Goal: Task Accomplishment & Management: Complete application form

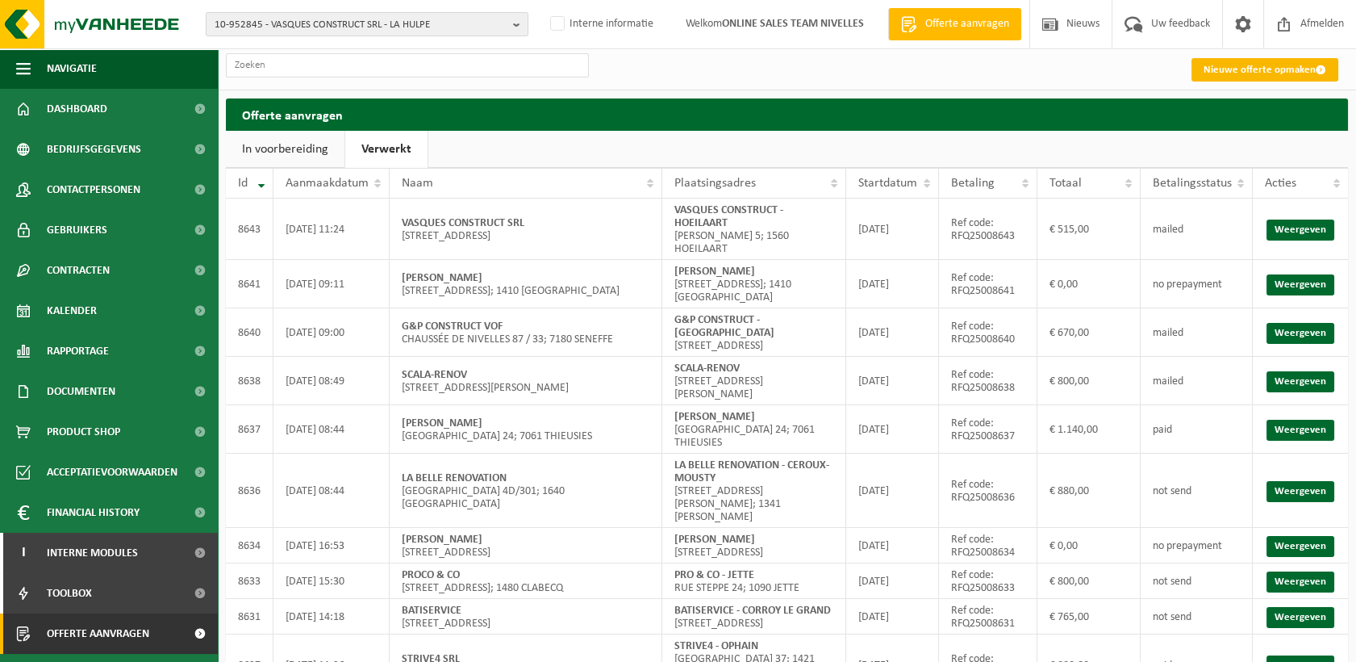
click at [1234, 69] on link "Nieuwe offerte opmaken" at bounding box center [1265, 69] width 147 height 23
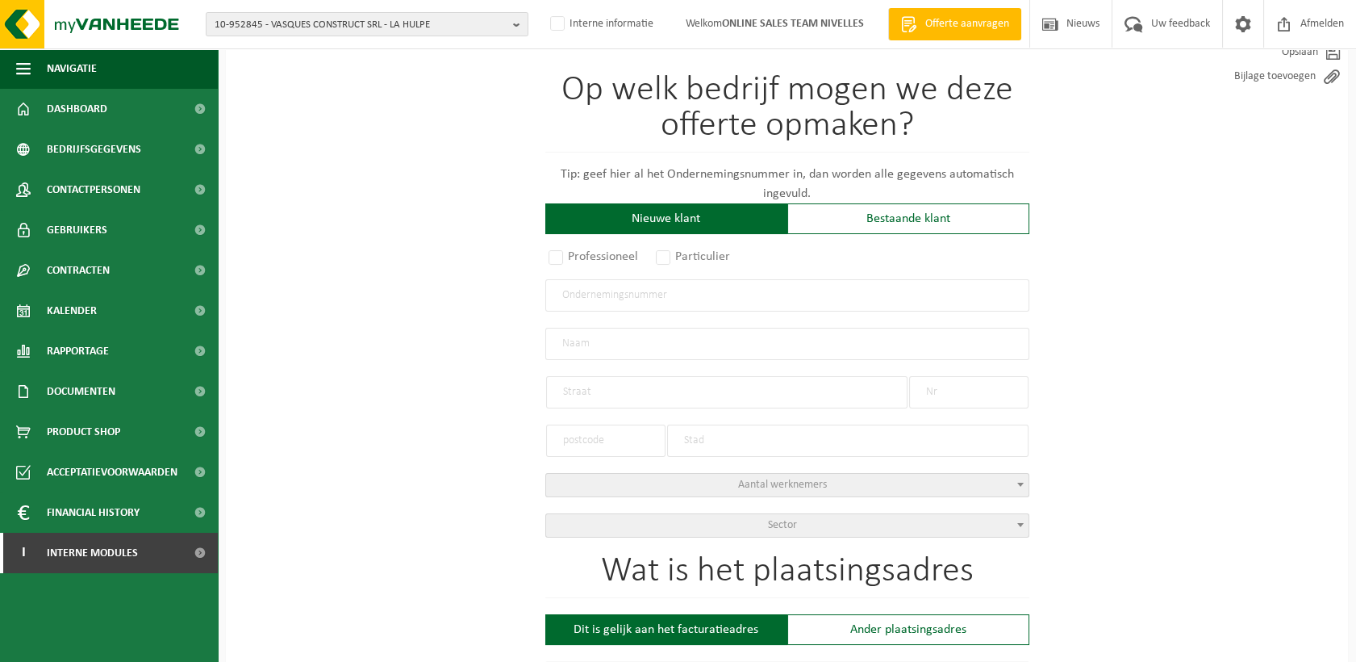
scroll to position [179, 0]
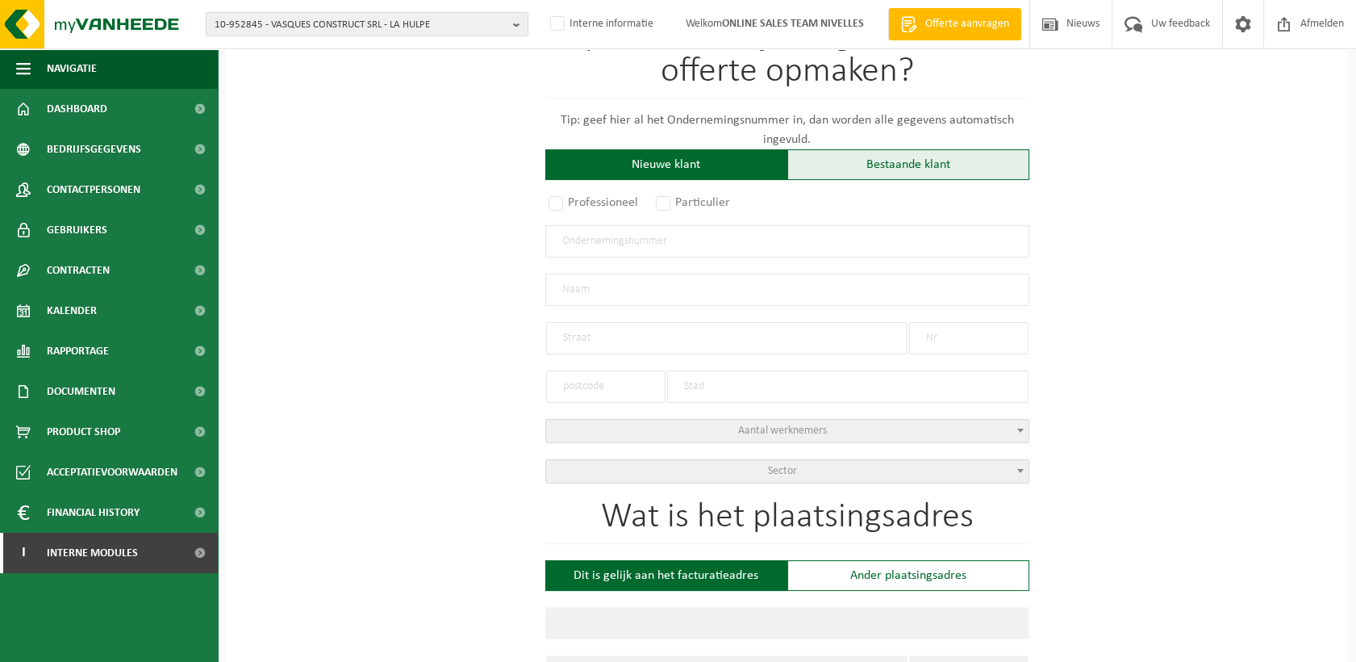
drag, startPoint x: 892, startPoint y: 143, endPoint x: 883, endPoint y: 150, distance: 12.1
click at [893, 145] on p "Tip: geef hier al het Ondernemingsnummer in, dan worden alle gegevens automatis…" at bounding box center [787, 130] width 484 height 39
click at [883, 152] on div "Bestaande klant" at bounding box center [909, 164] width 242 height 31
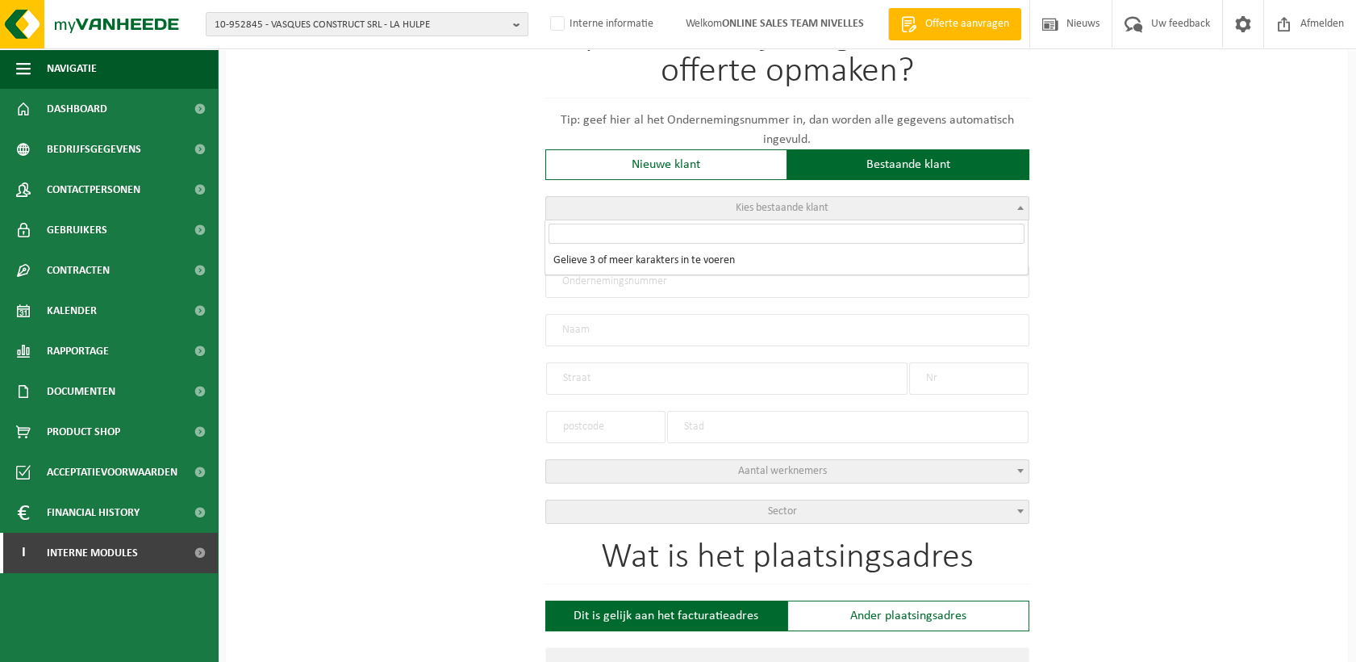
click at [712, 214] on span "Kies bestaande klant" at bounding box center [787, 208] width 483 height 23
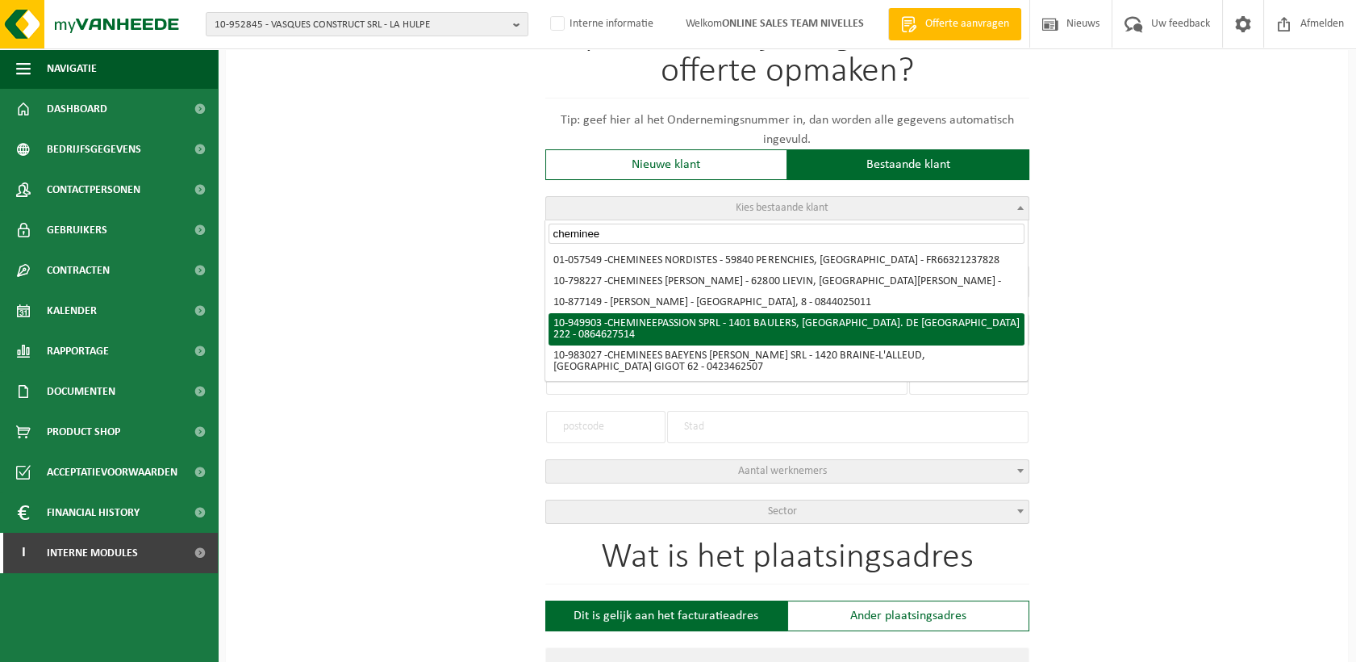
type input "cheminee"
select select "144419"
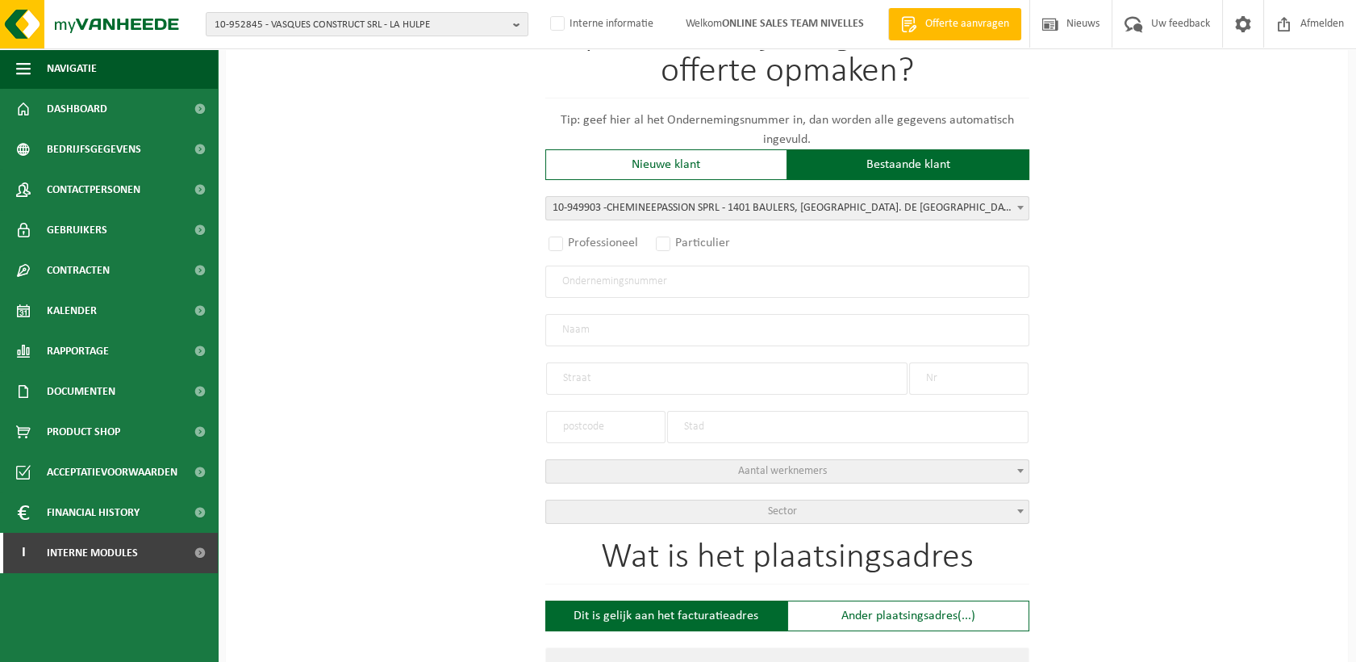
radio input "true"
type input "0864.627.514"
type input "CHEMINEE PASSION SPRL"
type input "CH. DE BRUXELLES"
type input "222"
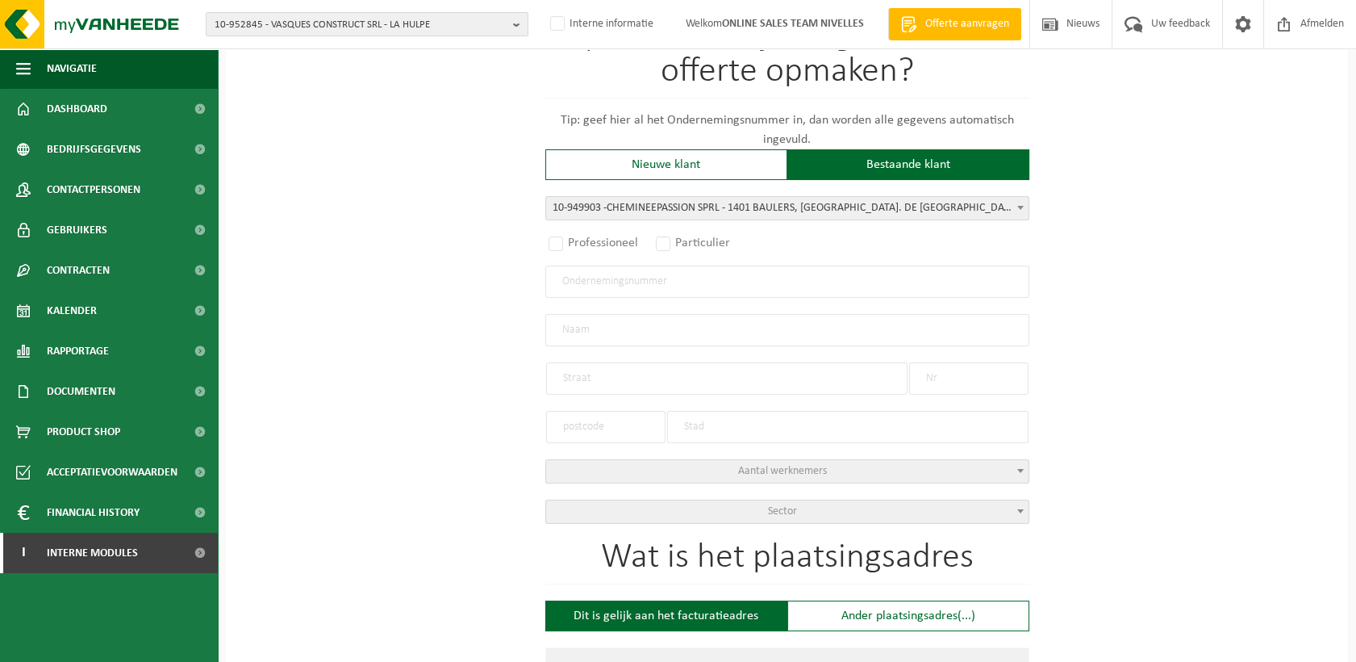
type input "1401"
type input "BAULERS"
select select "11"
type input "CHEMINEE PASSION SPRL"
type input "CH. DE BRUXELLES"
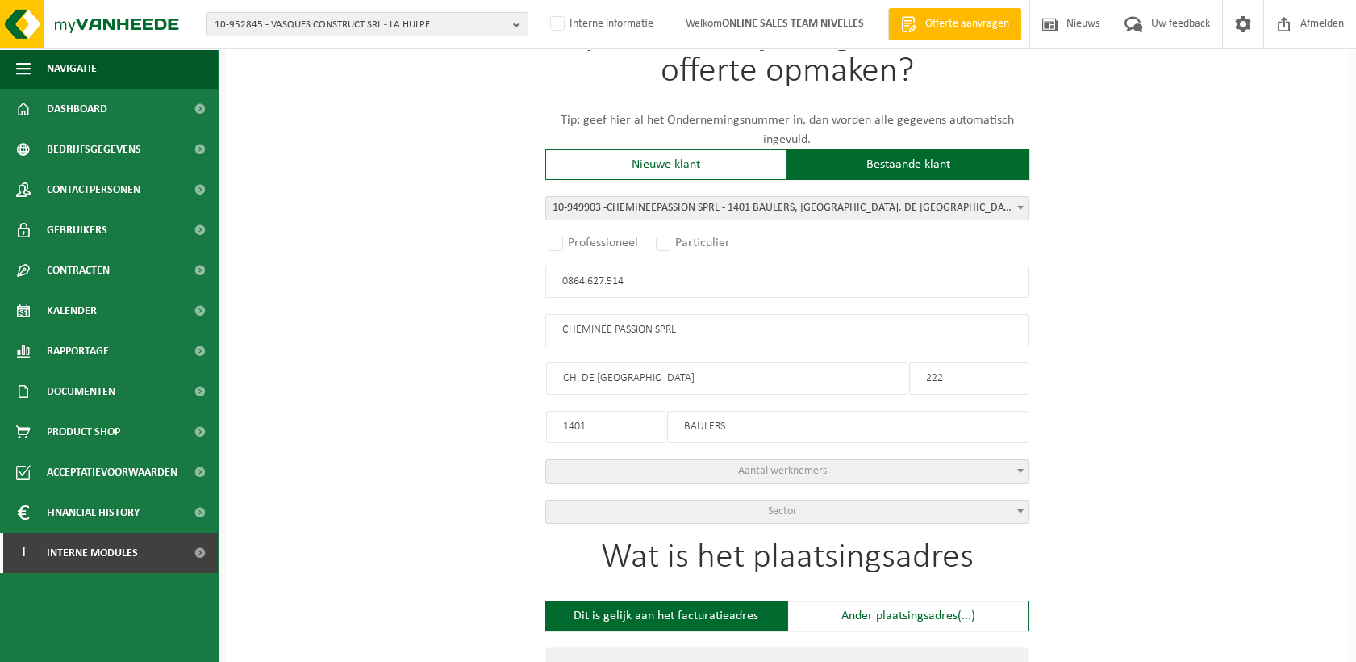
type input "222"
type input "1401"
type input "BAULERS"
select select
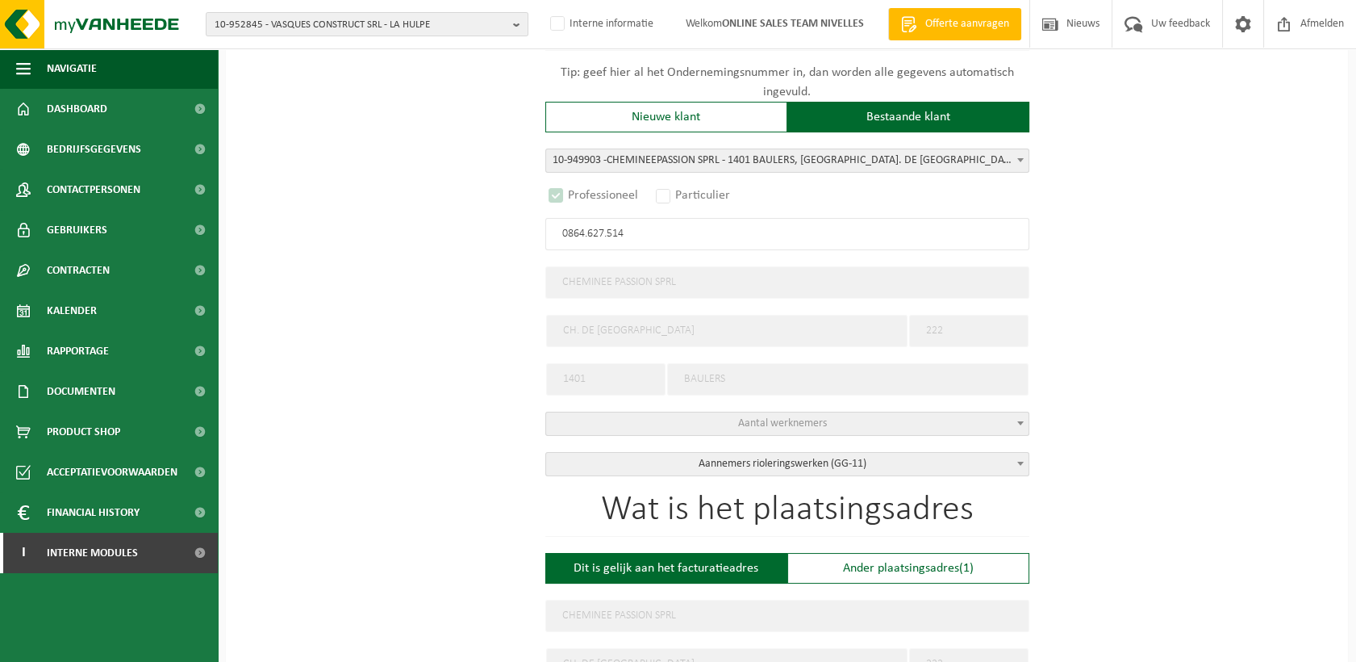
select select "D"
select select
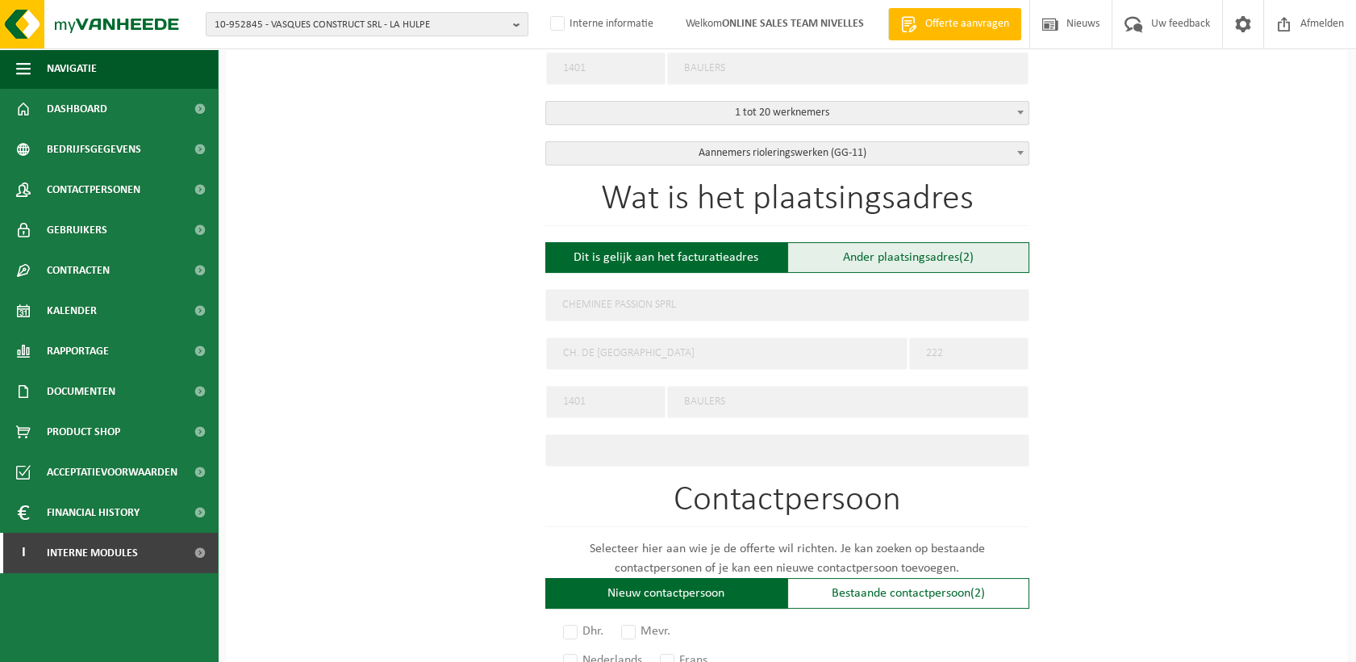
click at [907, 261] on div "Ander plaatsingsadres (2)" at bounding box center [909, 257] width 242 height 31
type input "Werf -"
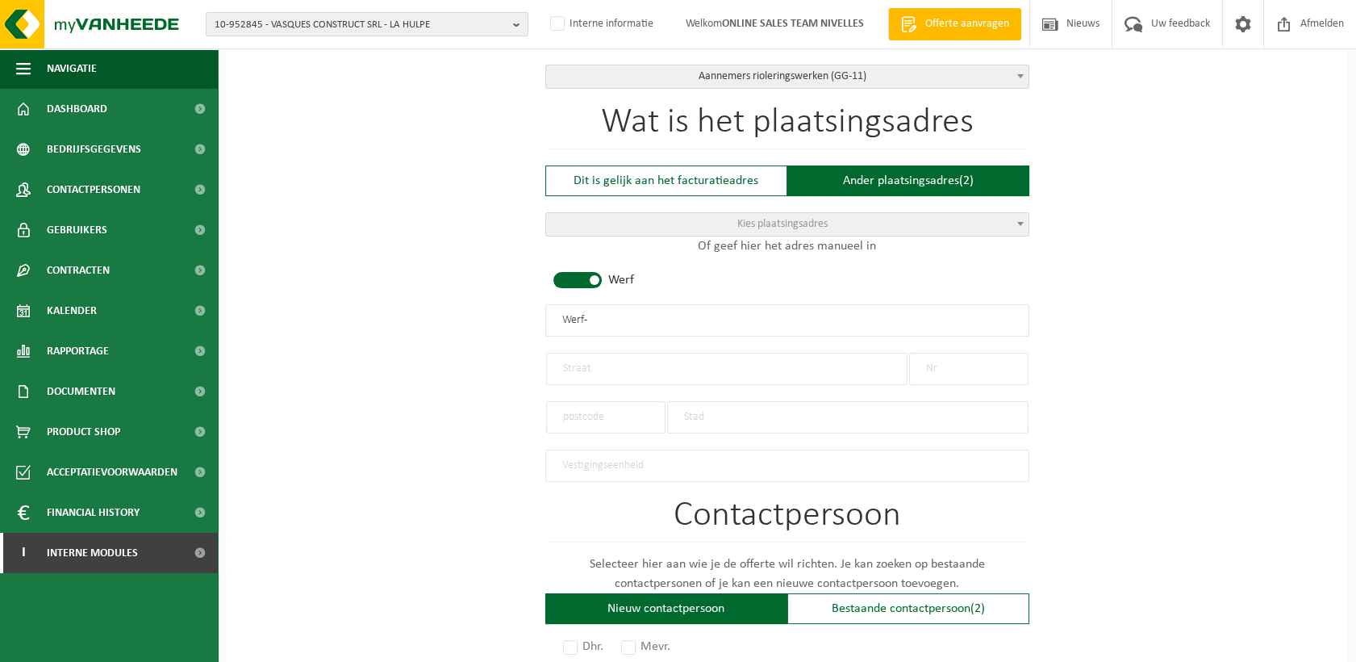
scroll to position [717, 0]
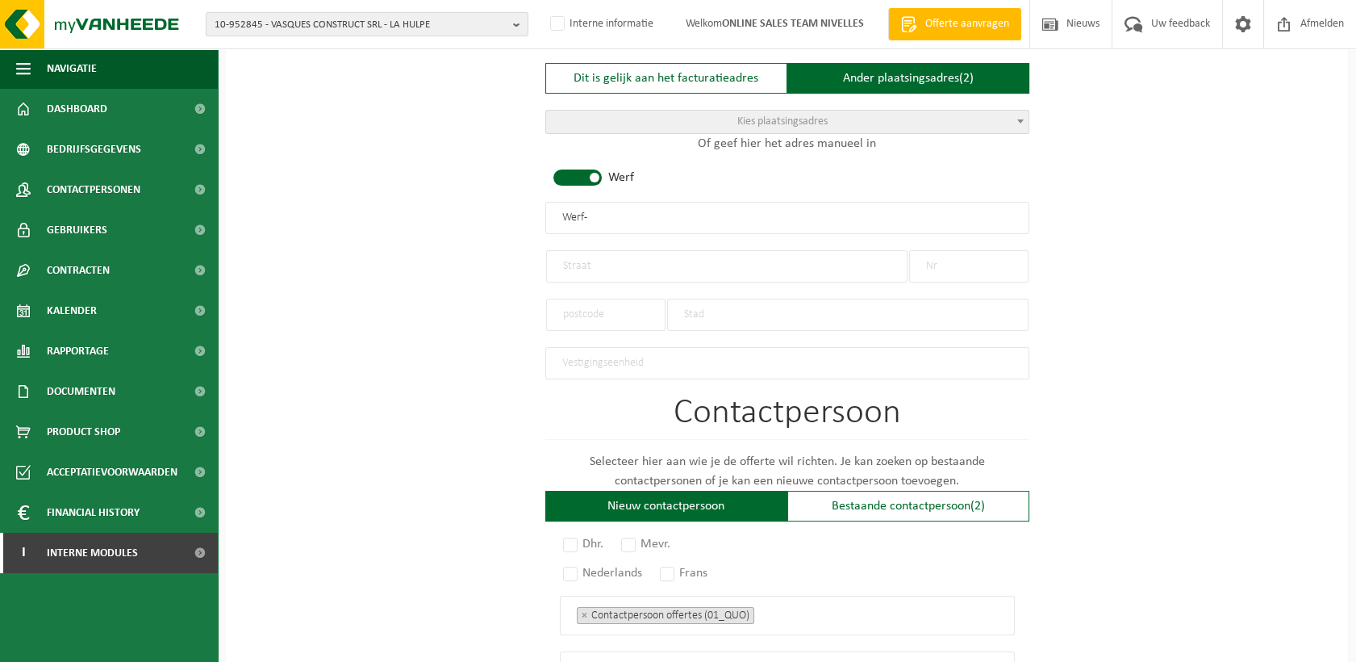
click at [604, 267] on input "text" at bounding box center [726, 266] width 361 height 32
type input "avenue robert schuman"
click at [992, 265] on input "51" at bounding box center [968, 266] width 119 height 32
click at [946, 260] on input "51 bloc E15" at bounding box center [968, 266] width 119 height 32
type input "51 Bloc E15"
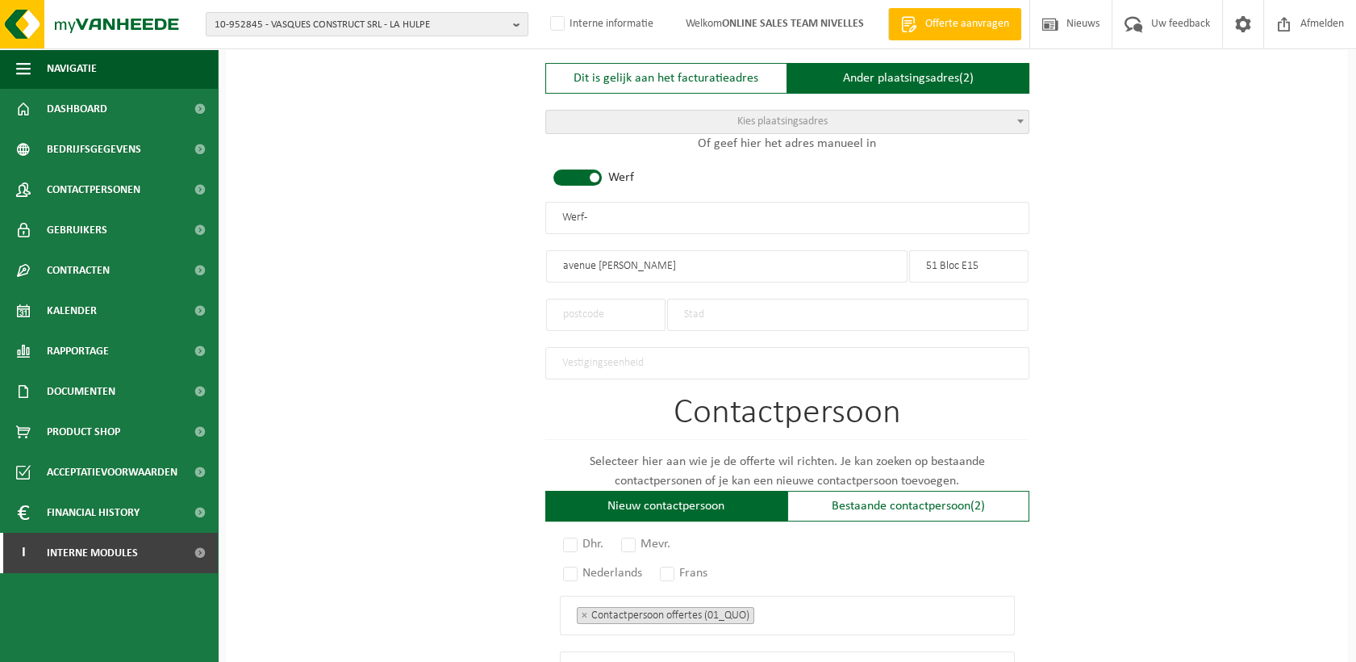
click at [587, 309] on input "text" at bounding box center [605, 315] width 119 height 32
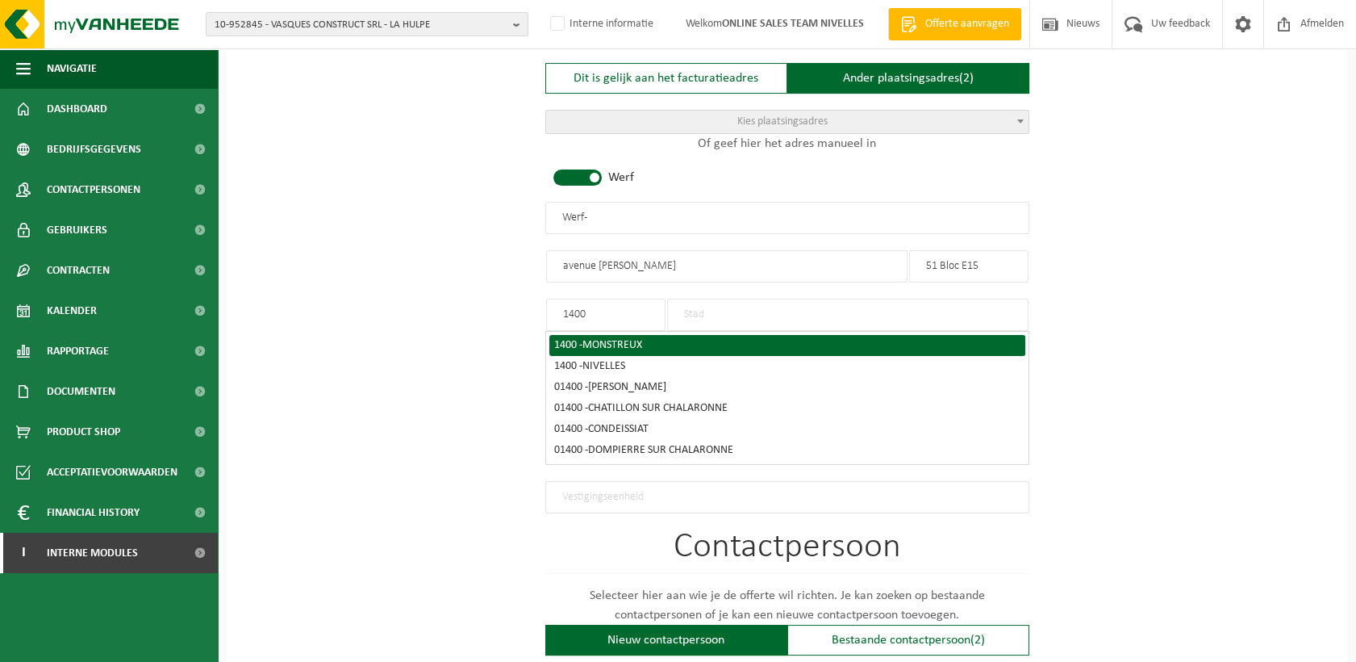
type input "1400"
click at [566, 340] on div "1400 - MONSTREUX" at bounding box center [787, 345] width 466 height 11
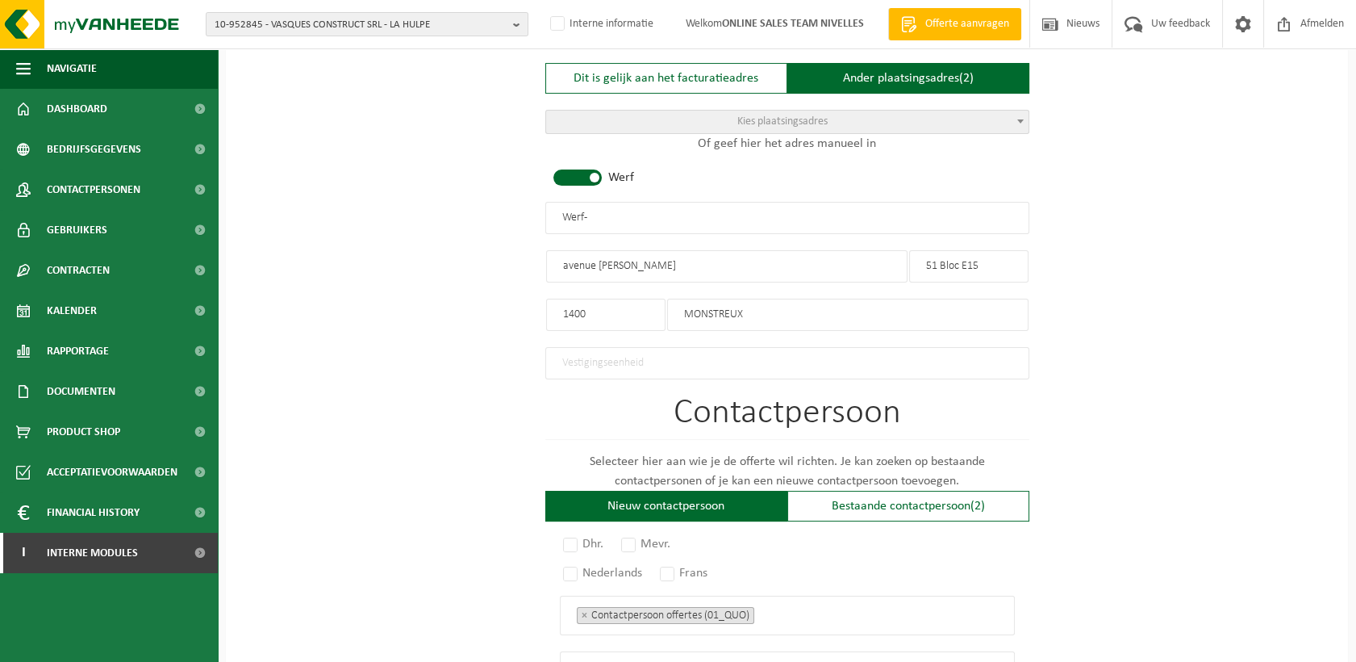
click at [827, 324] on div "Wat is het plaatsingsadres Dit is gelijk aan het facturatieadres Ander plaatsin…" at bounding box center [787, 190] width 484 height 377
click at [806, 308] on input "MONSTREUX" at bounding box center [847, 315] width 361 height 32
drag, startPoint x: 806, startPoint y: 308, endPoint x: 590, endPoint y: 312, distance: 216.3
click at [590, 312] on div "1400 MONSTREUX" at bounding box center [787, 306] width 484 height 48
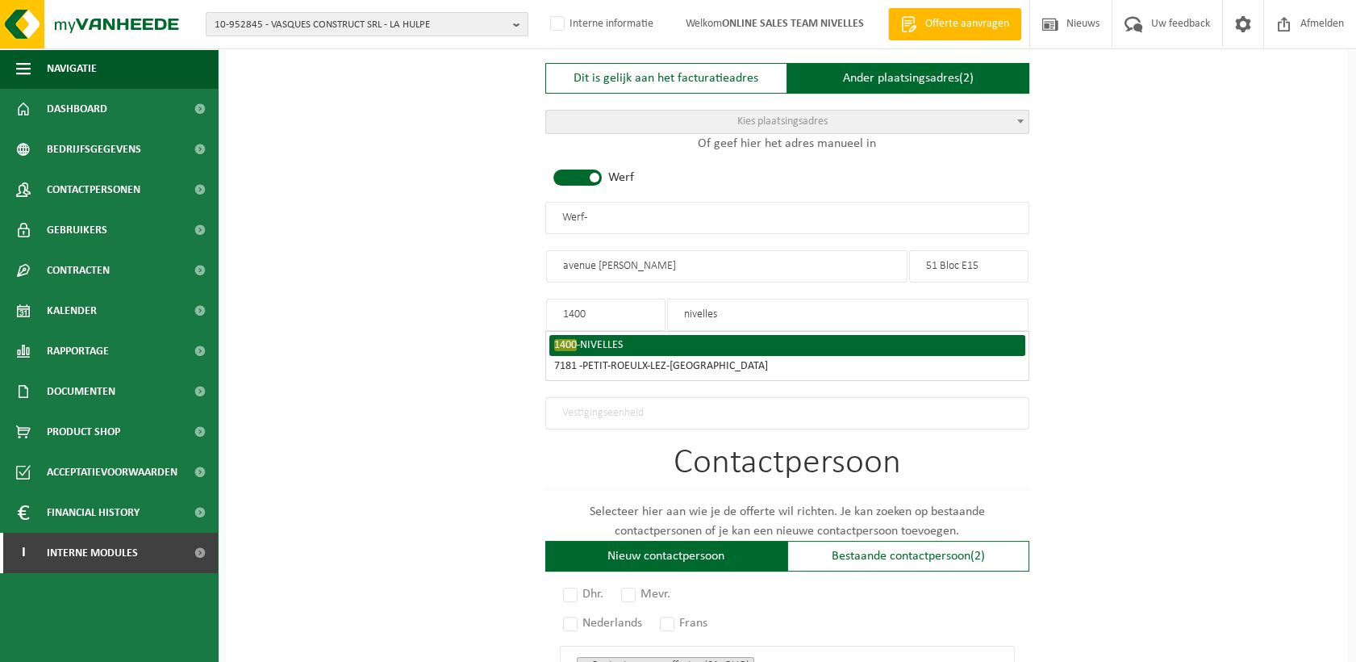
click at [597, 339] on span "NIVELLES" at bounding box center [601, 345] width 43 height 12
type input "NIVELLES"
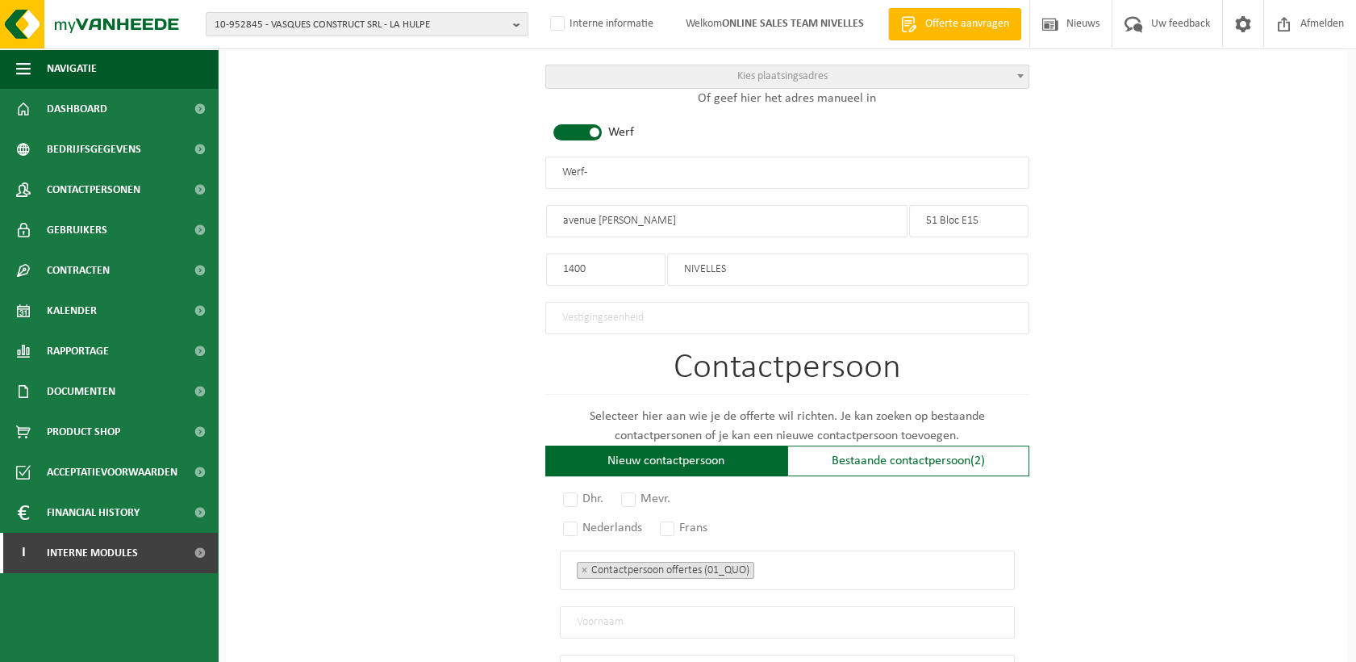
scroll to position [807, 0]
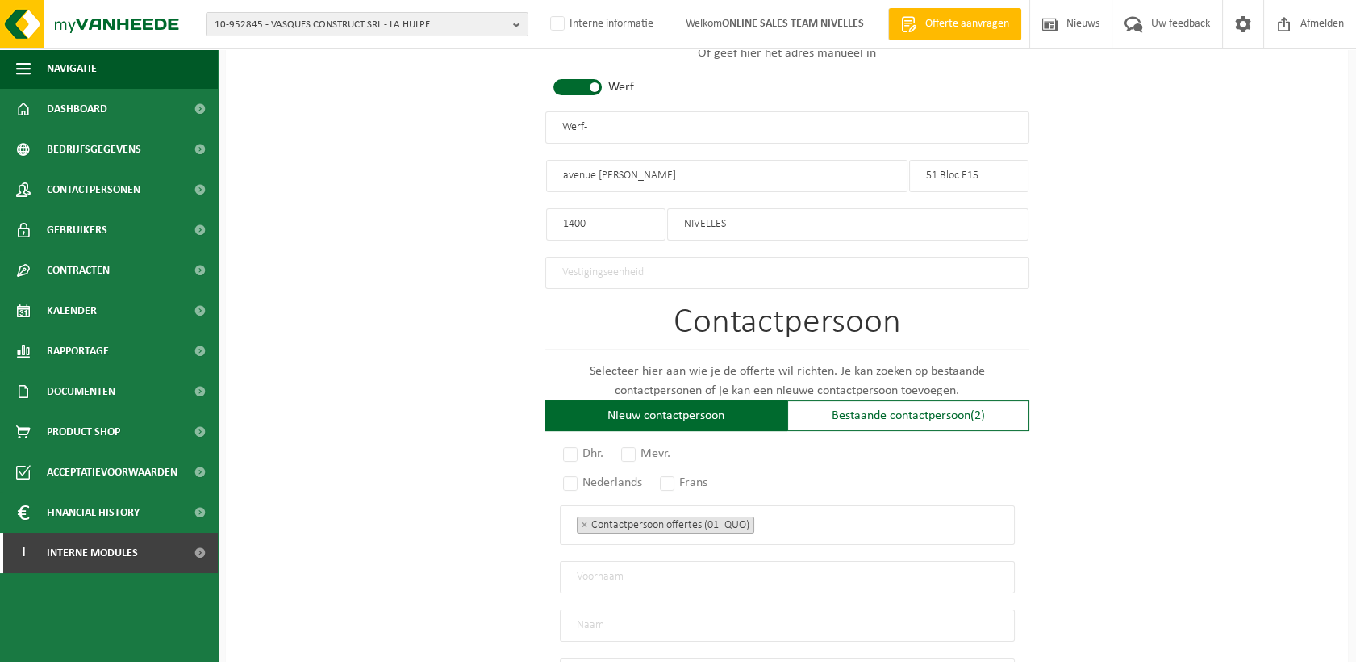
click at [639, 119] on input "Werf -" at bounding box center [787, 127] width 484 height 32
drag, startPoint x: 662, startPoint y: 120, endPoint x: 310, endPoint y: 119, distance: 352.6
click at [310, 119] on div "Op welk bedrijf mogen we deze offerte opmaken? Tip: geef hier al het Ondernemin…" at bounding box center [787, 131] width 1122 height 1594
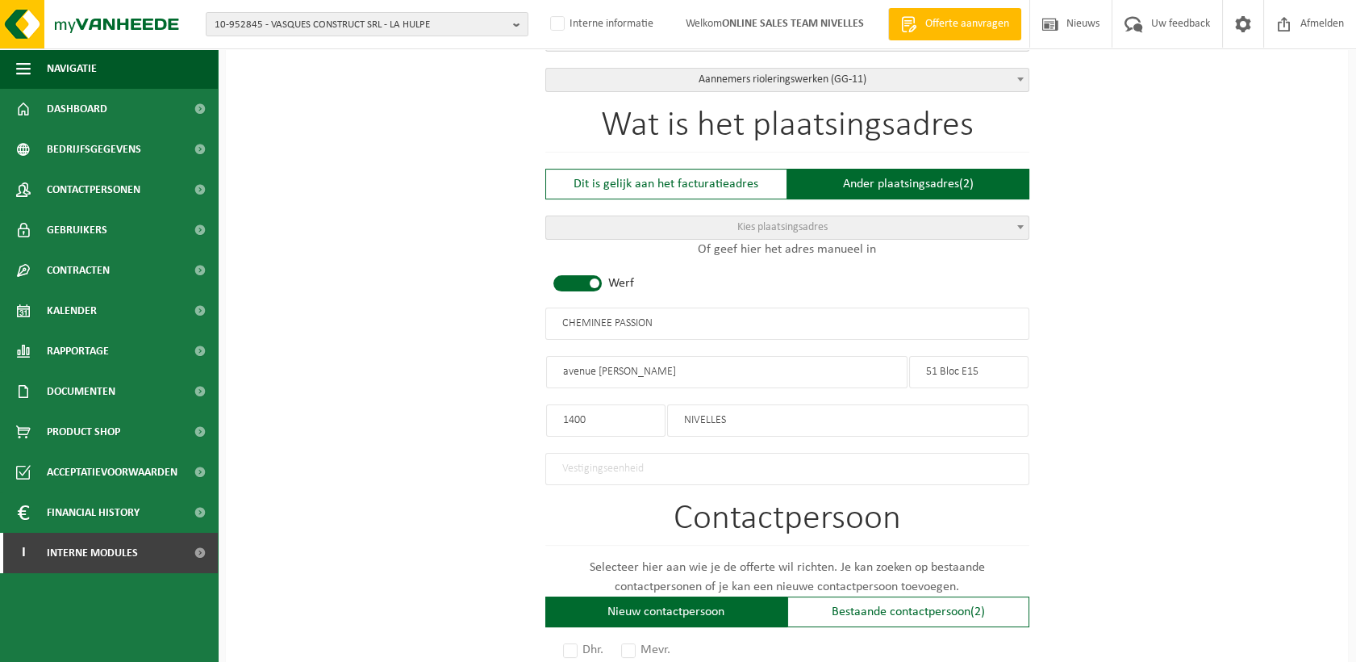
scroll to position [717, 0]
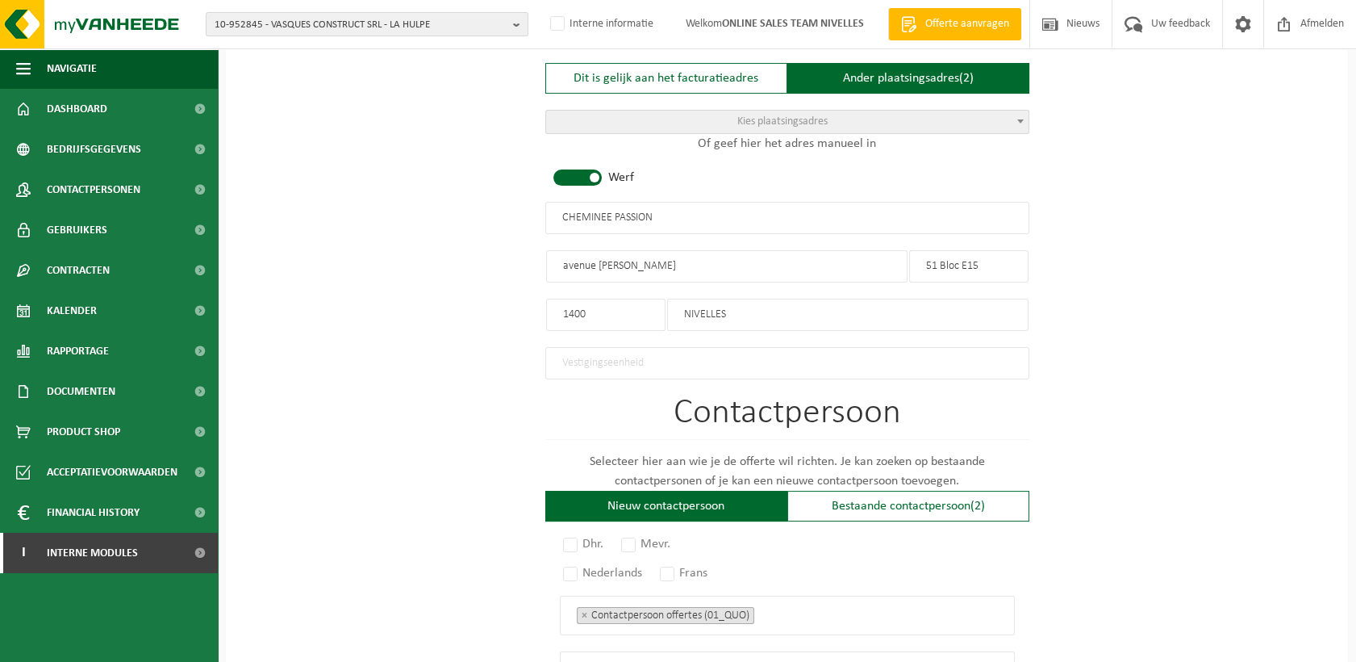
type input "CHEMINEE PASSION"
drag, startPoint x: 686, startPoint y: 262, endPoint x: 420, endPoint y: 256, distance: 265.5
click at [420, 256] on div "Op welk bedrijf mogen we deze offerte opmaken? Tip: geef hier al het Ondernemin…" at bounding box center [787, 222] width 1122 height 1594
type input "AVENUE ROBERT SCHUMAN"
click at [957, 261] on input "51 Bloc E15" at bounding box center [968, 266] width 119 height 32
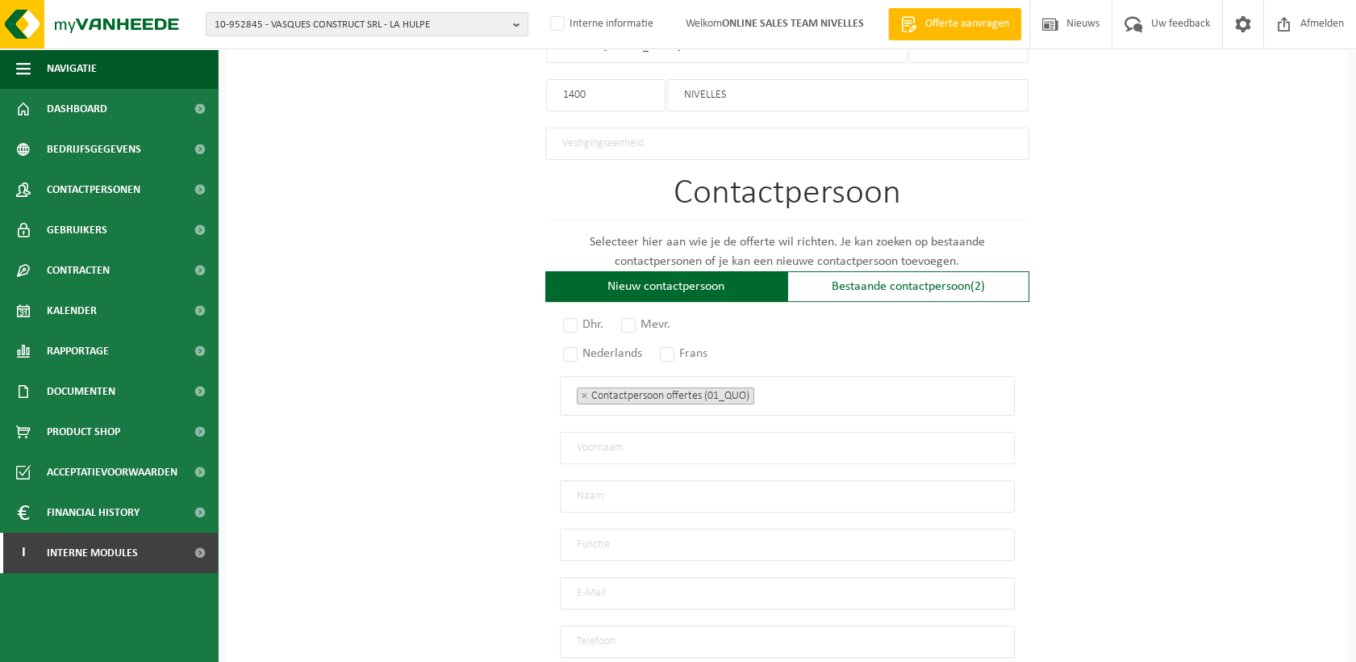
scroll to position [986, 0]
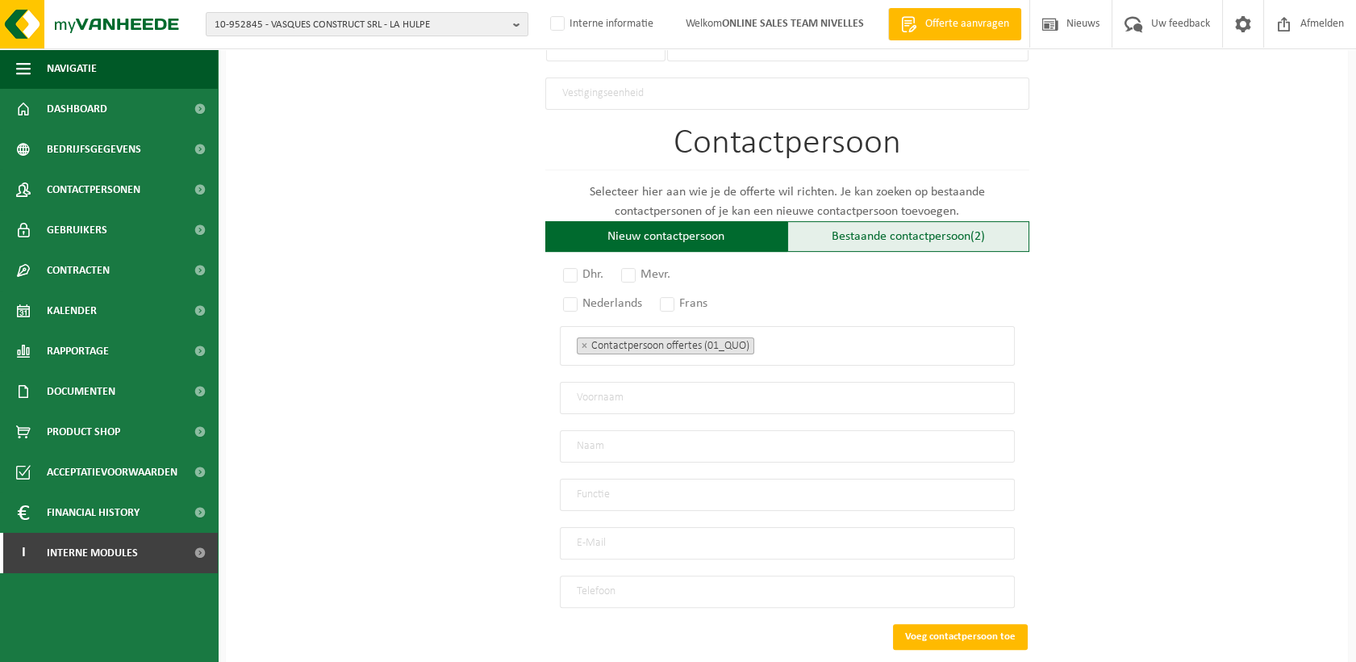
type input "51 BLOC E15"
click at [937, 226] on div "Bestaande contactpersoon (2)" at bounding box center [909, 236] width 242 height 31
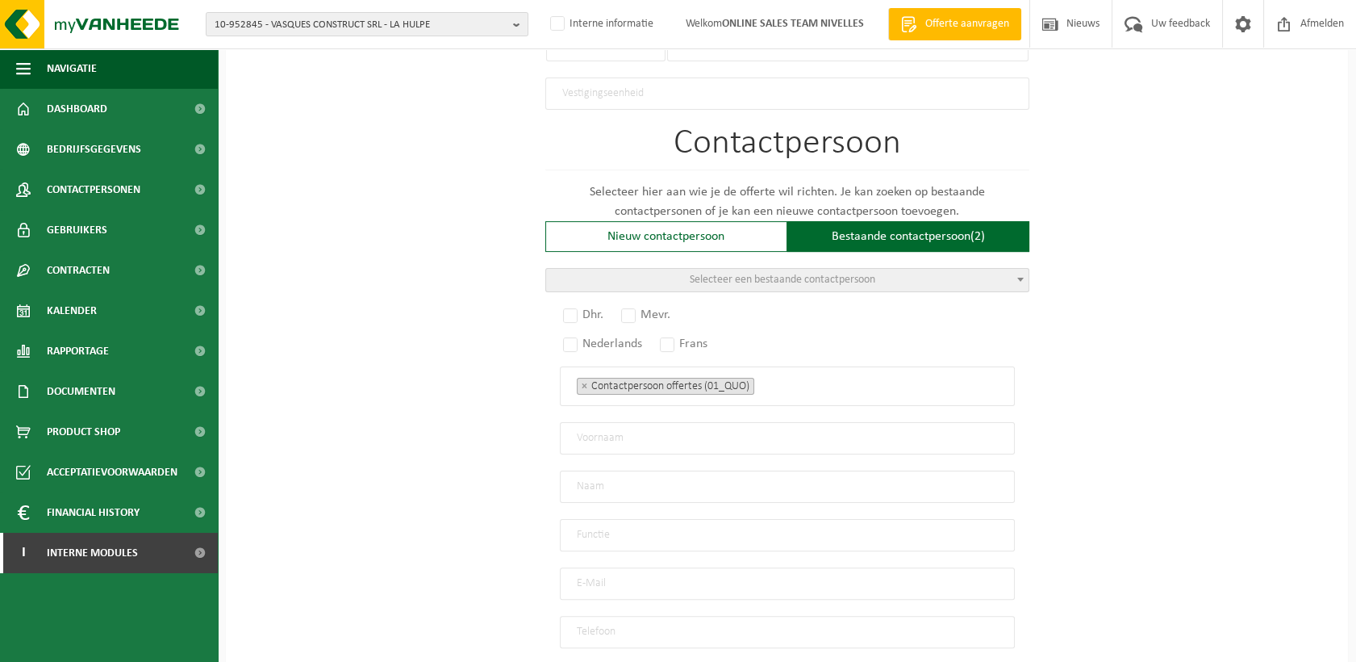
click at [778, 274] on span "Selecteer een bestaande contactpersoon" at bounding box center [783, 280] width 186 height 12
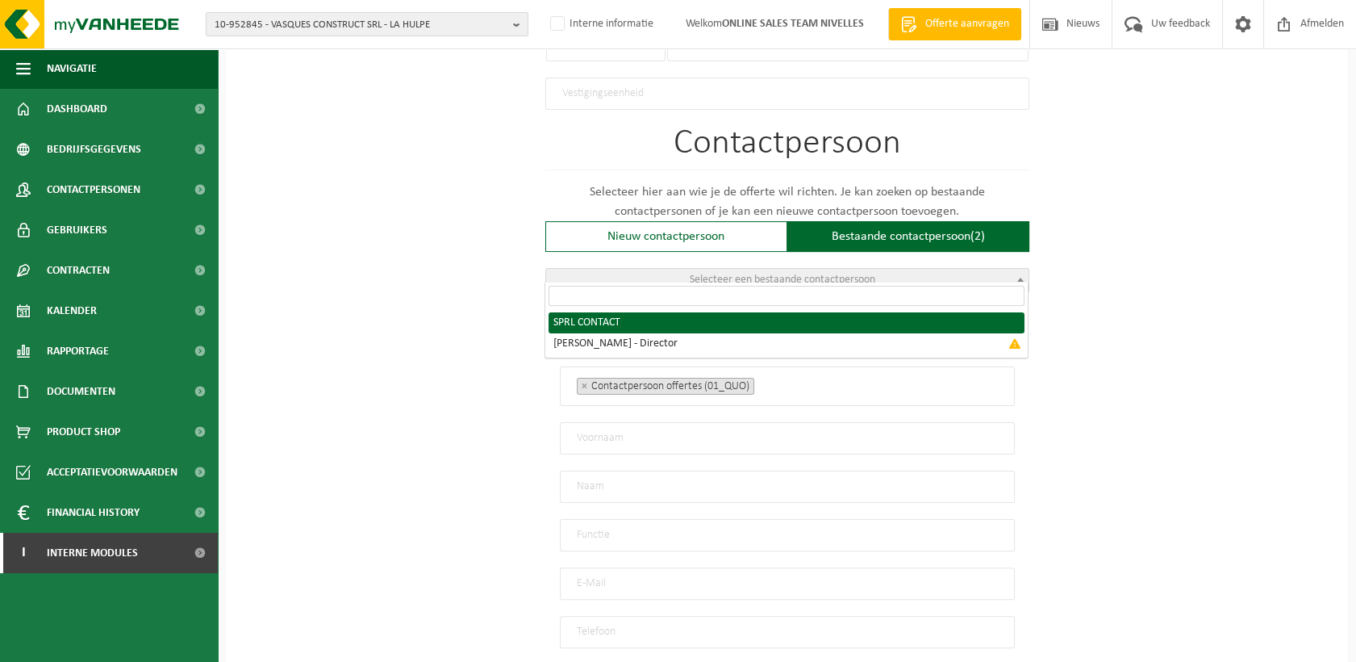
radio input "true"
select select "{"code":"10-949904","firstname":"CONTACT","surname":"SPRL","gender":"Unknown","…"
type input "CONTACT"
type input "SPRL"
type input "info@chemineespassion.com"
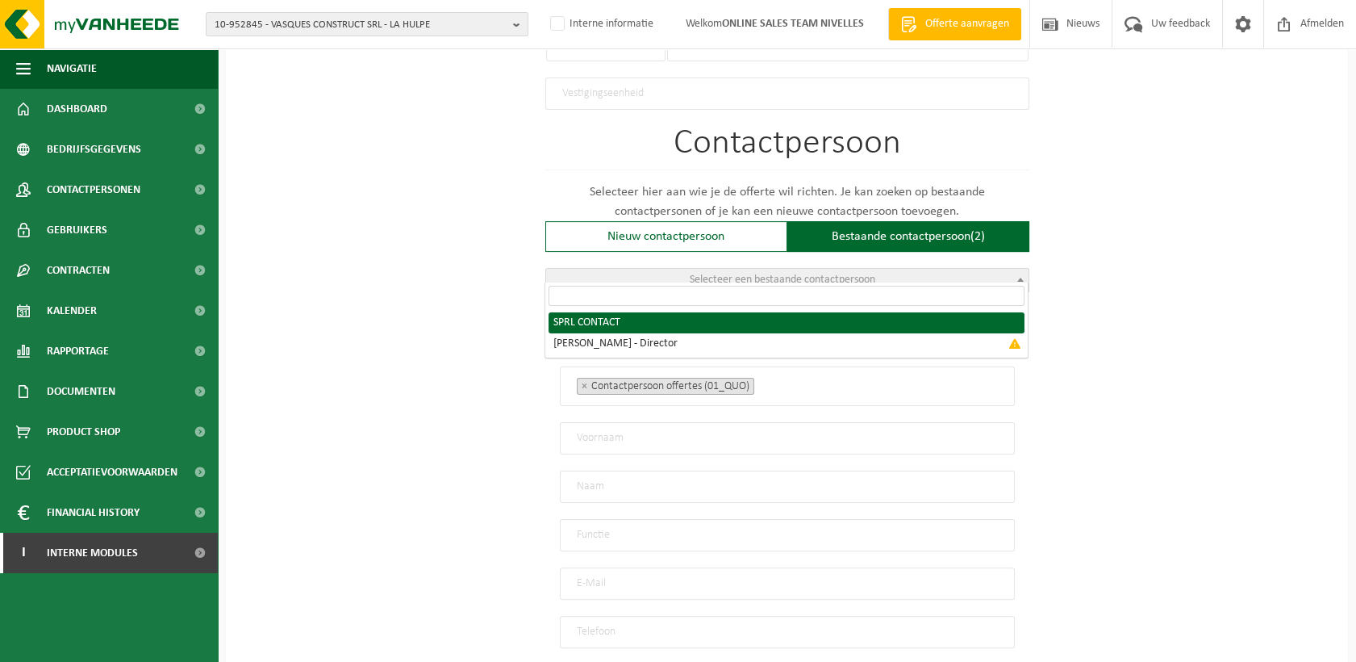
type input "0478 55 72 83"
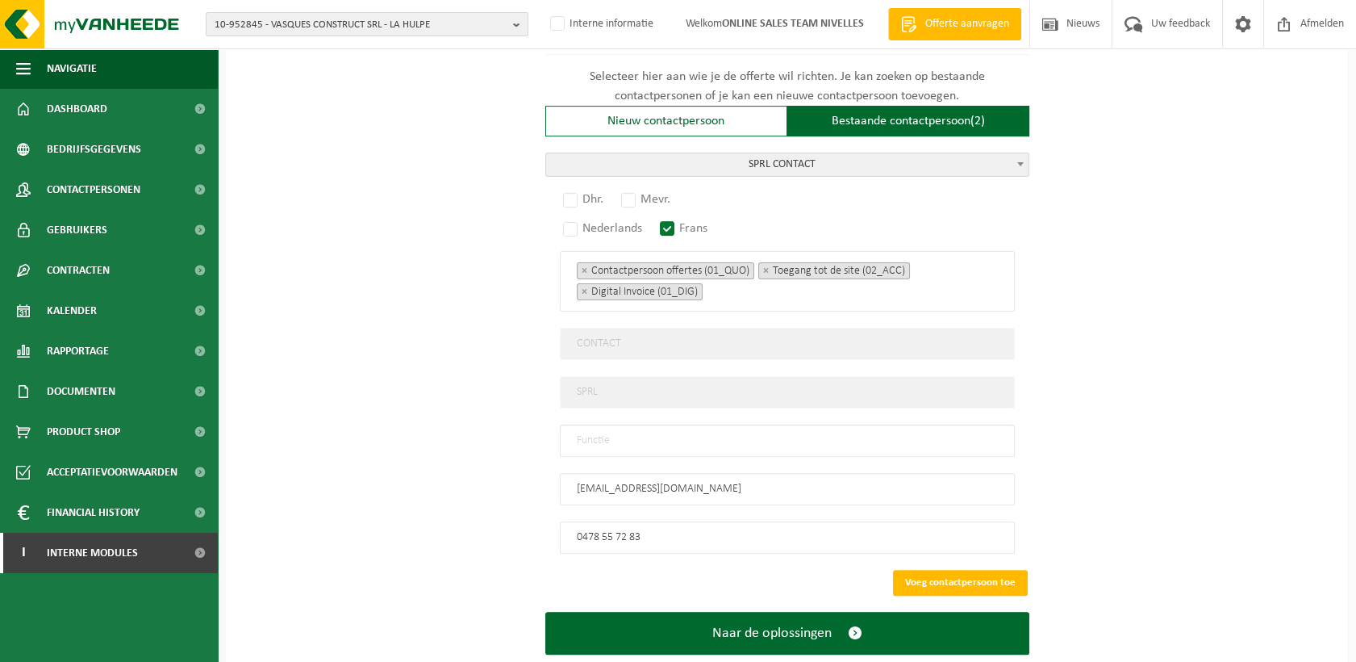
scroll to position [1126, 0]
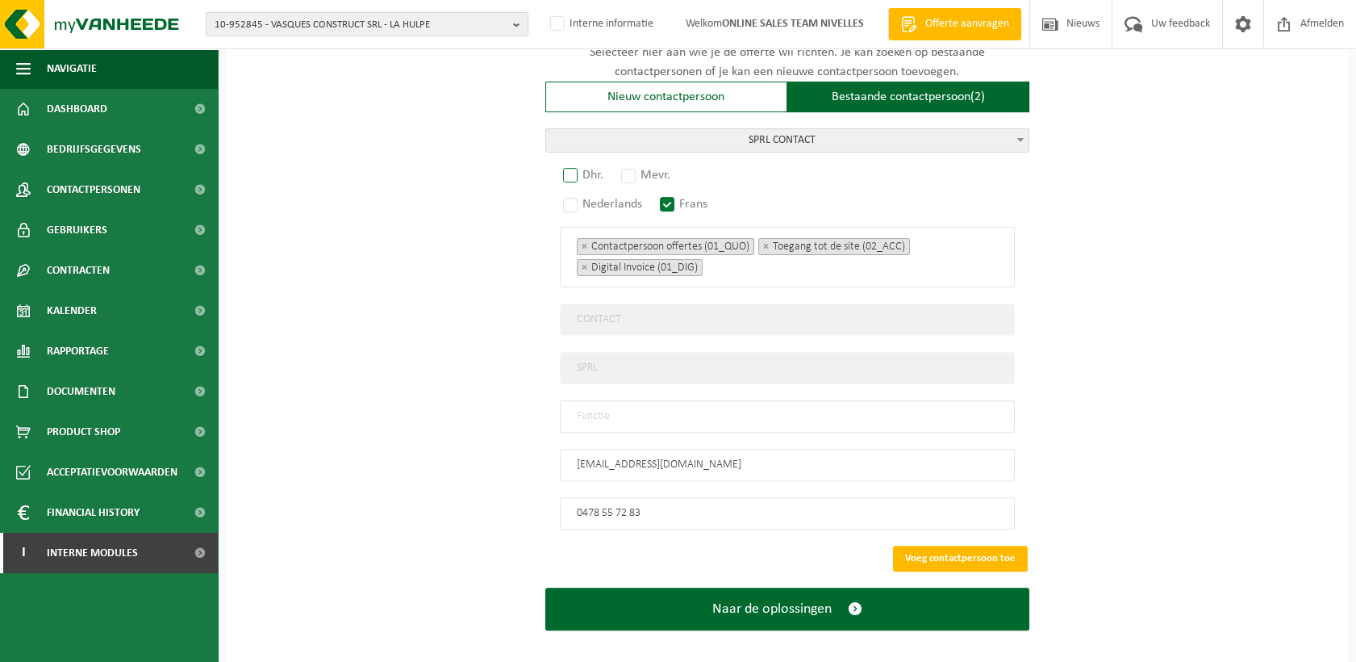
click at [577, 164] on label "Dhr." at bounding box center [584, 175] width 48 height 23
radio input "true"
drag, startPoint x: 641, startPoint y: 401, endPoint x: 639, endPoint y: 409, distance: 8.2
click at [641, 401] on input "text" at bounding box center [787, 416] width 455 height 32
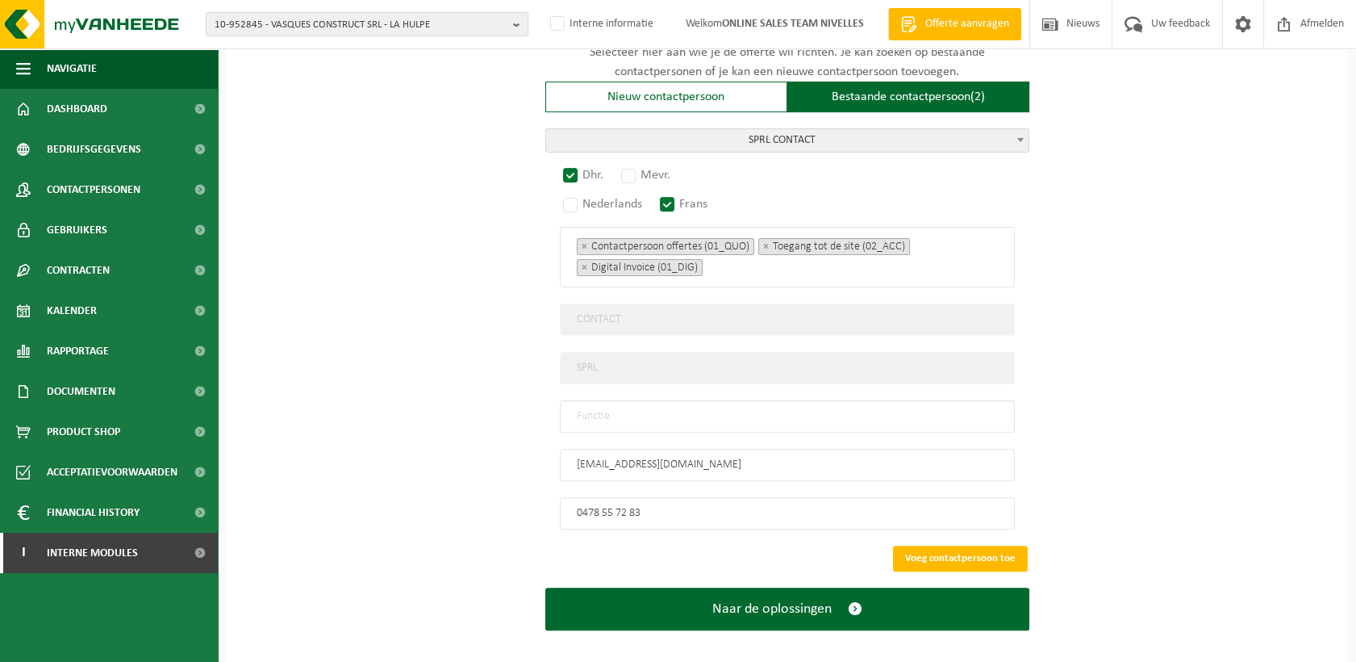
type input "Manager"
click at [980, 545] on button "Voeg contactpersoon toe" at bounding box center [960, 558] width 135 height 26
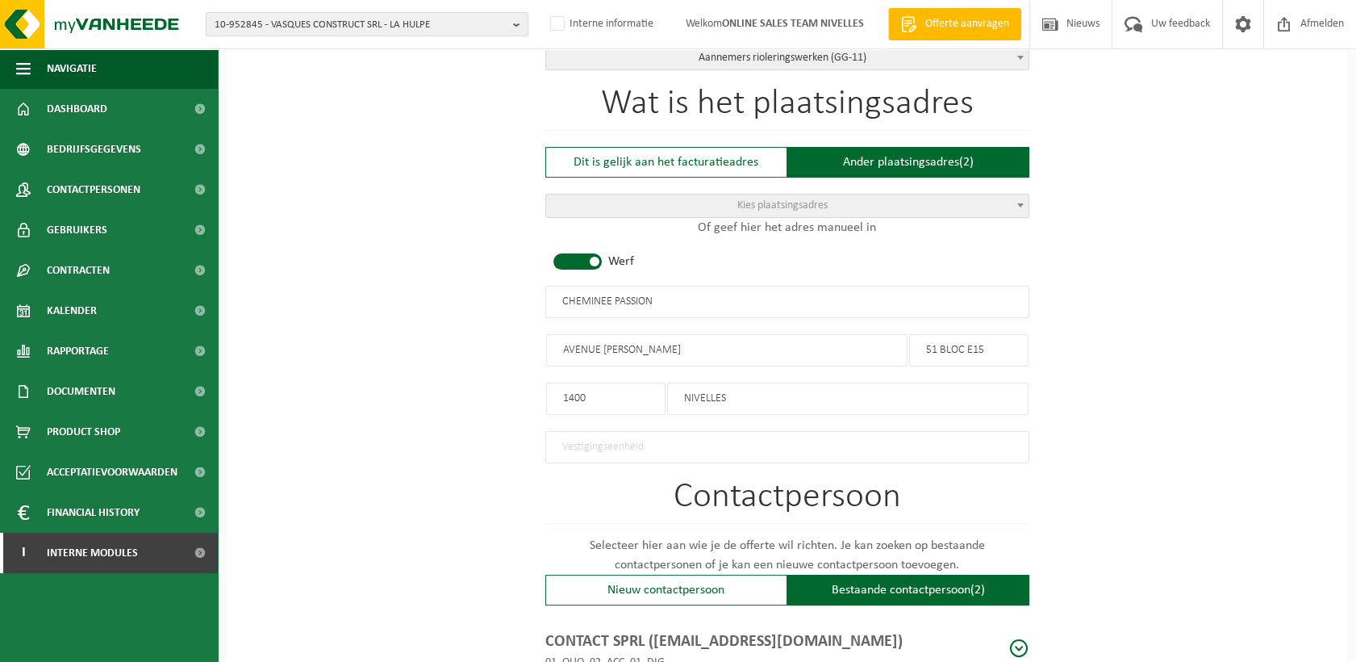
scroll to position [829, 0]
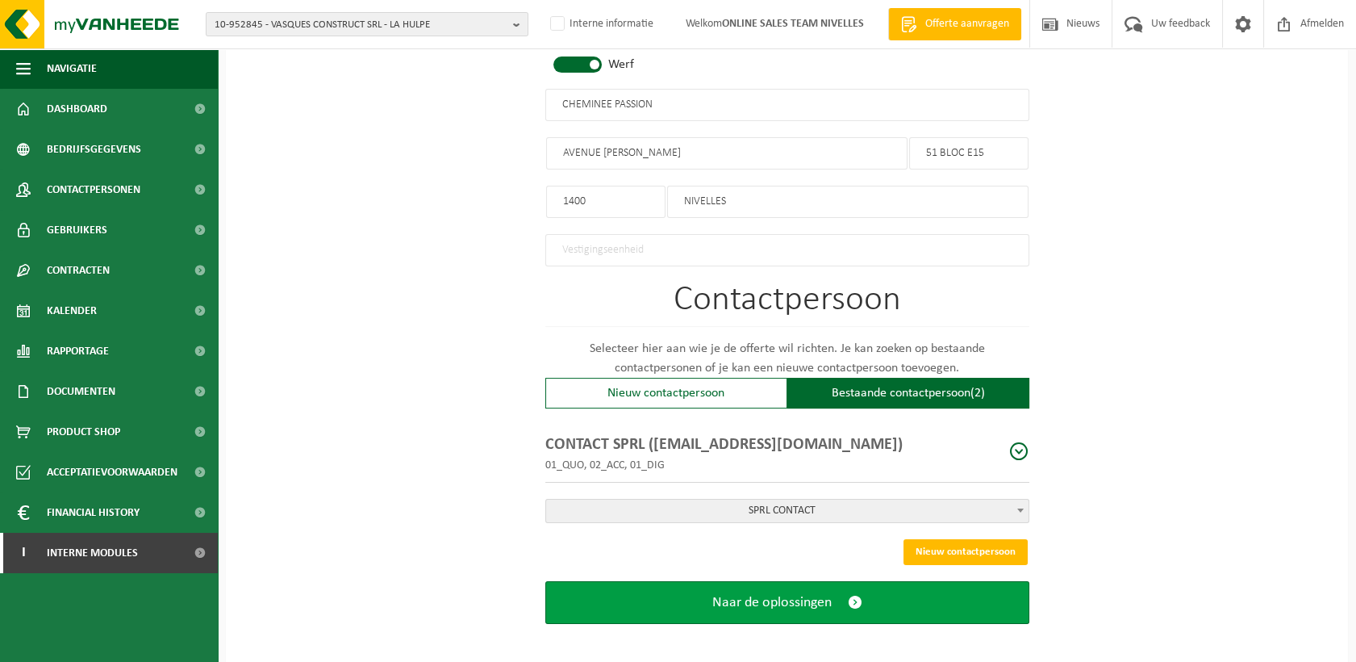
click at [899, 598] on button "Naar de oplossingen" at bounding box center [787, 602] width 484 height 43
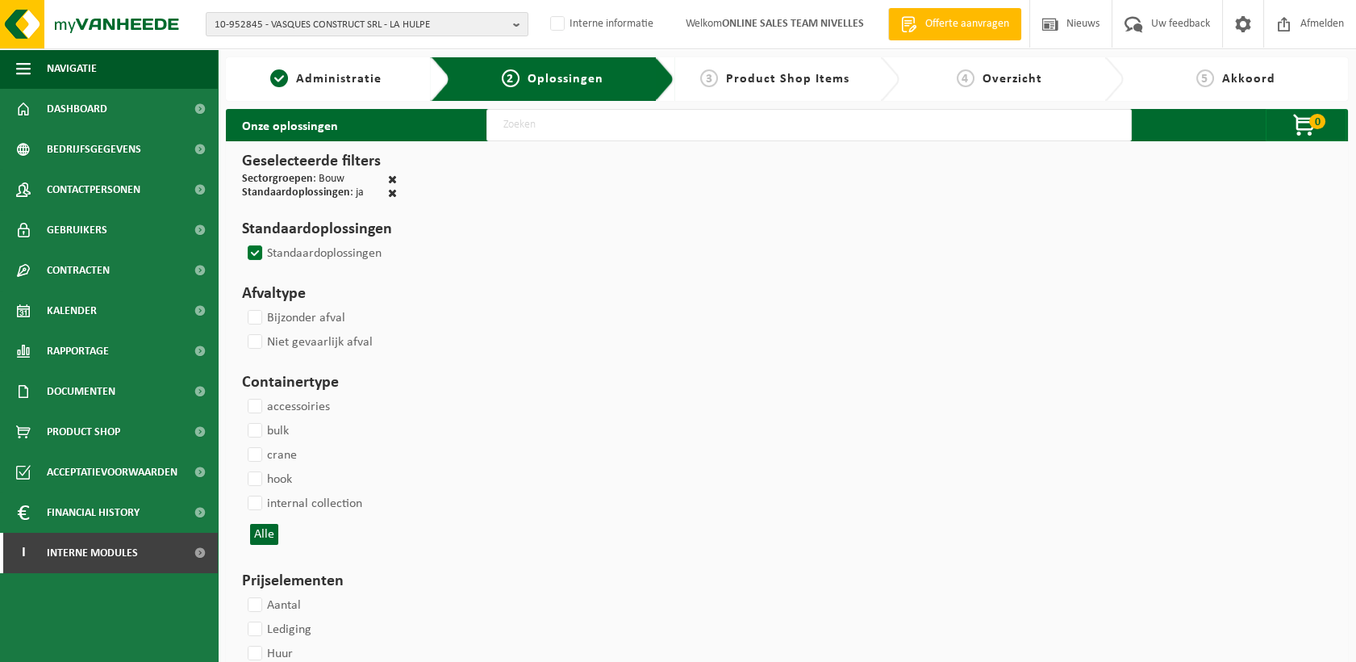
click at [529, 127] on input "text" at bounding box center [810, 125] width 646 height 32
type input "000291"
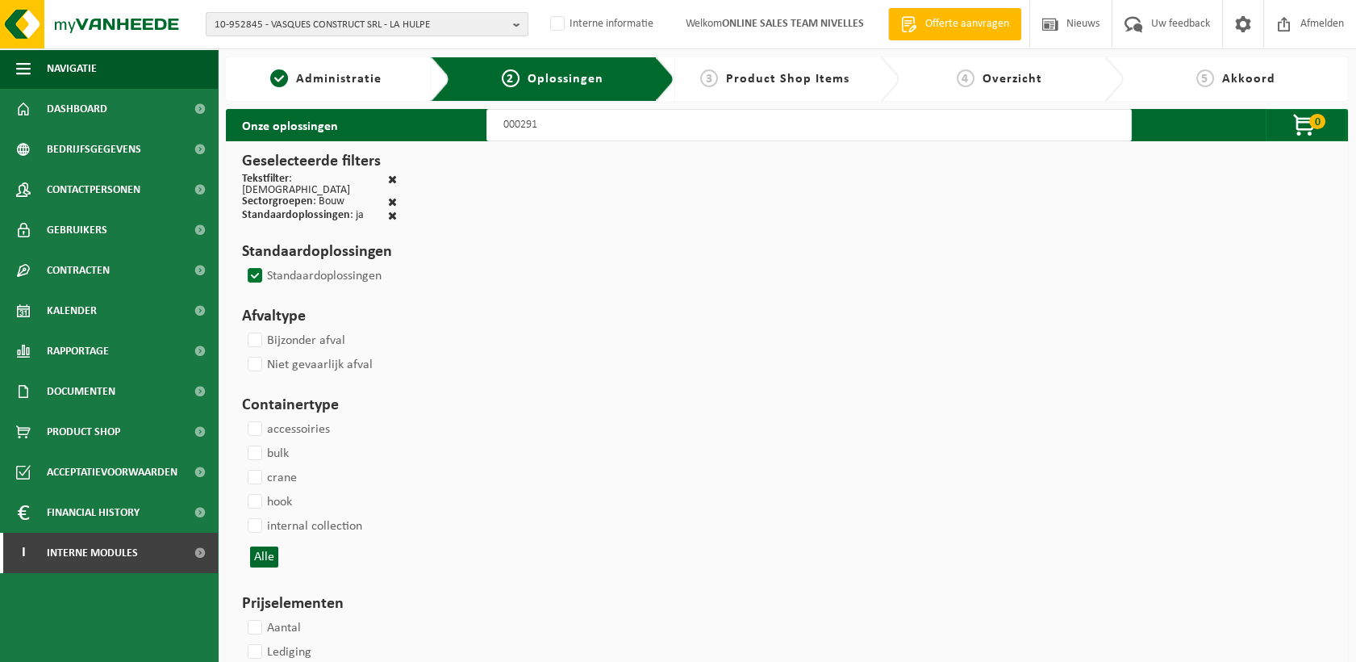
select select
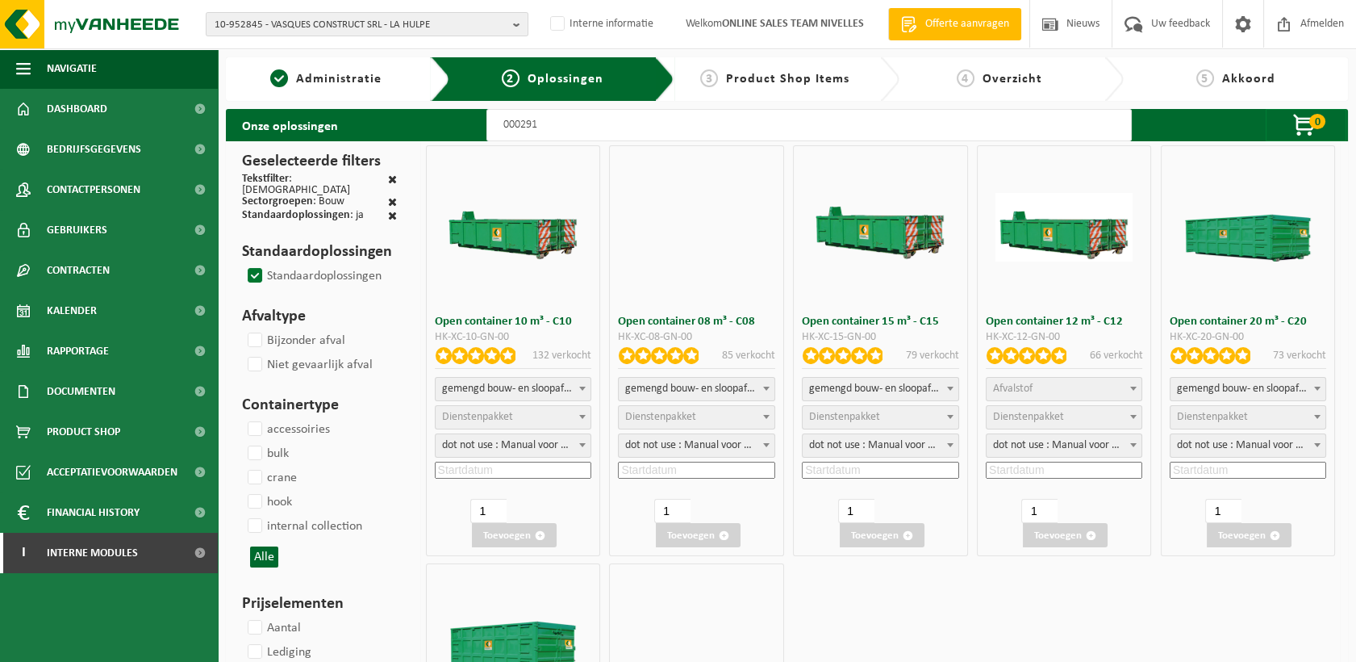
select select
select select "197"
select select
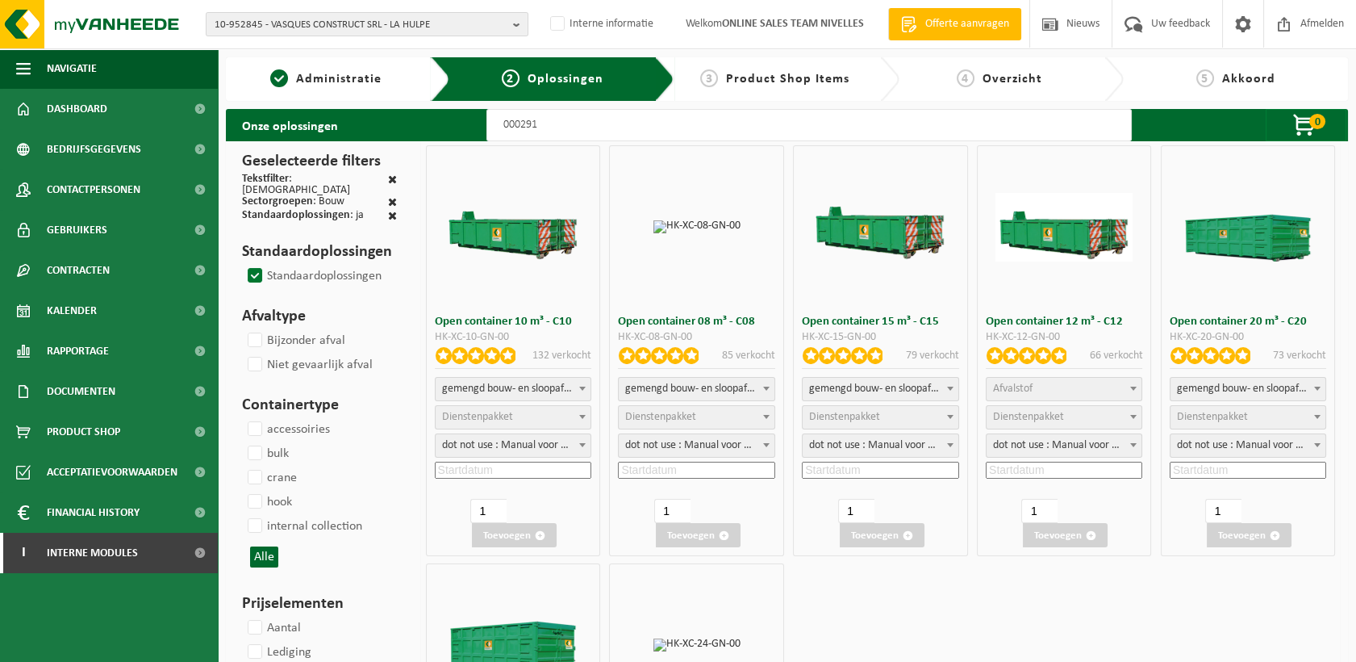
select select
select select "25"
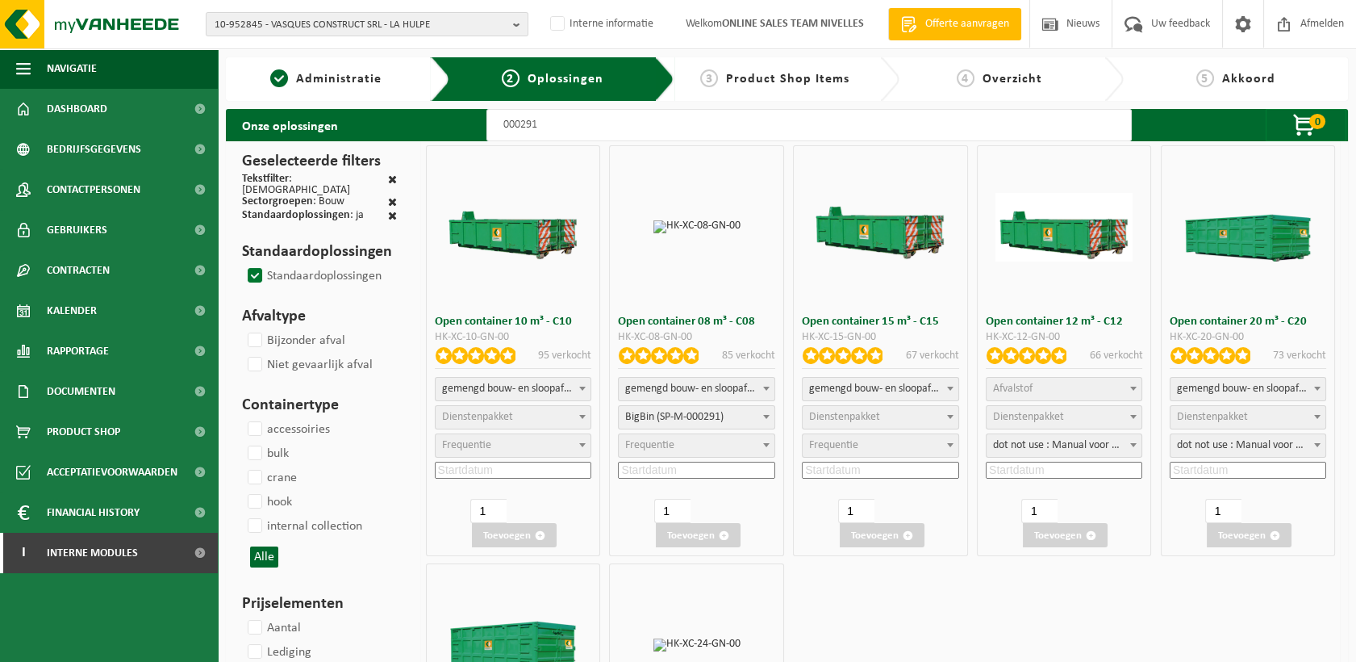
select select
select select "197"
select select
select select "197"
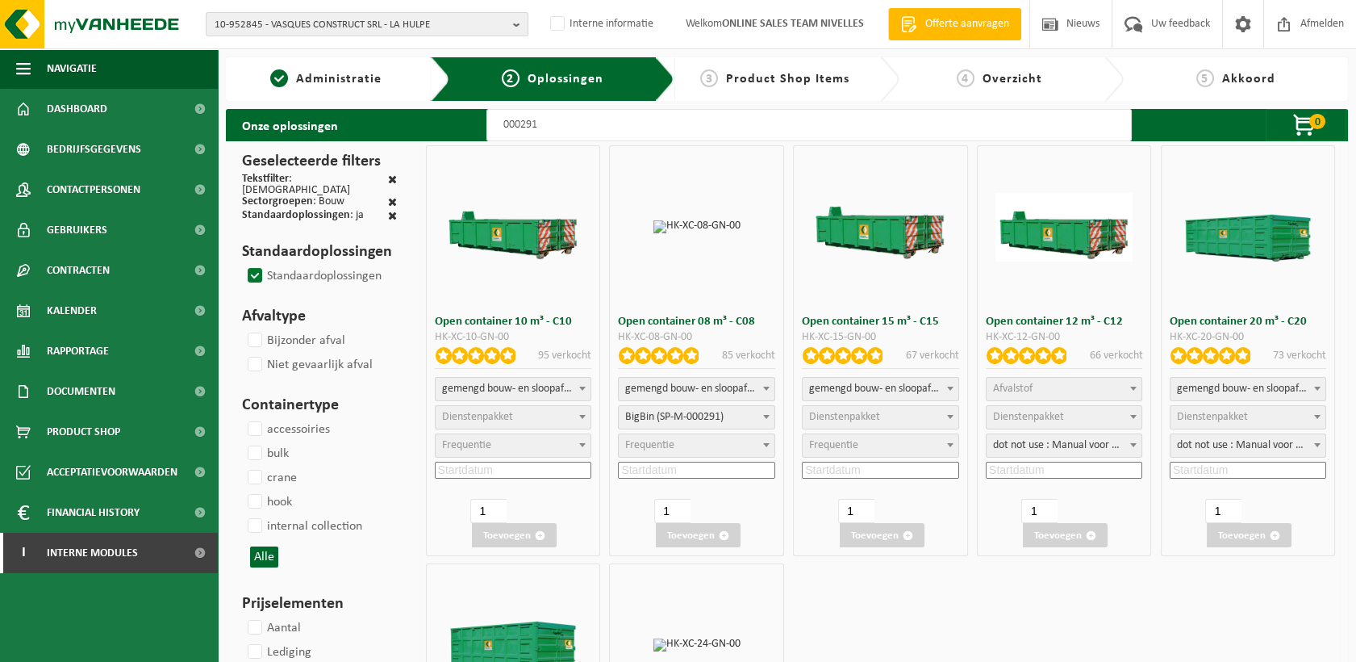
select select
select select "25"
click at [678, 474] on input at bounding box center [696, 470] width 157 height 17
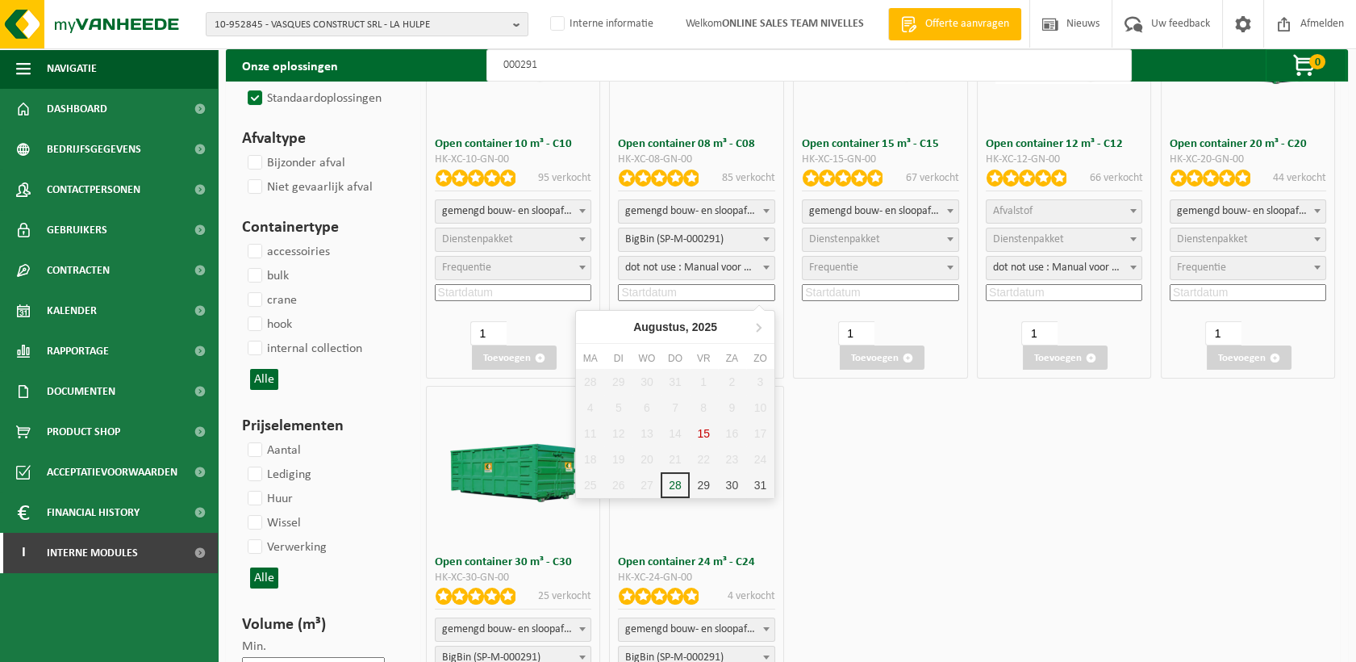
scroll to position [179, 0]
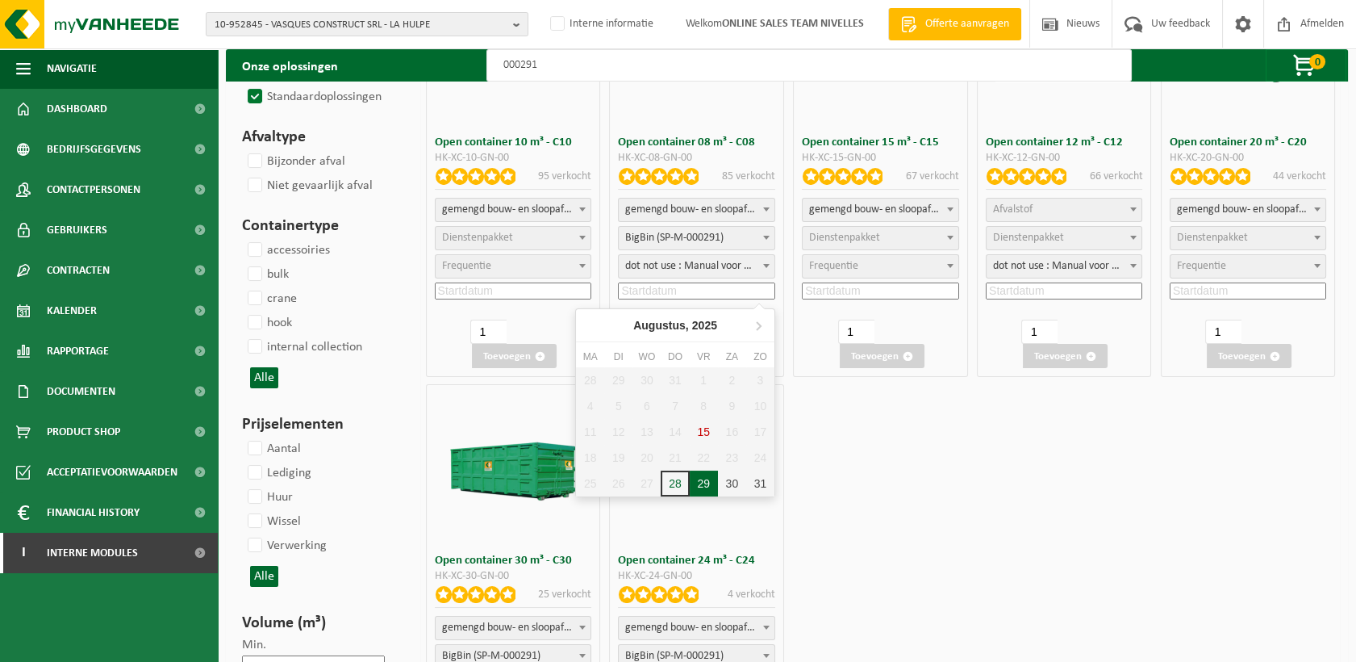
click at [707, 487] on div "29" at bounding box center [704, 483] width 28 height 26
type input "2025-08-29"
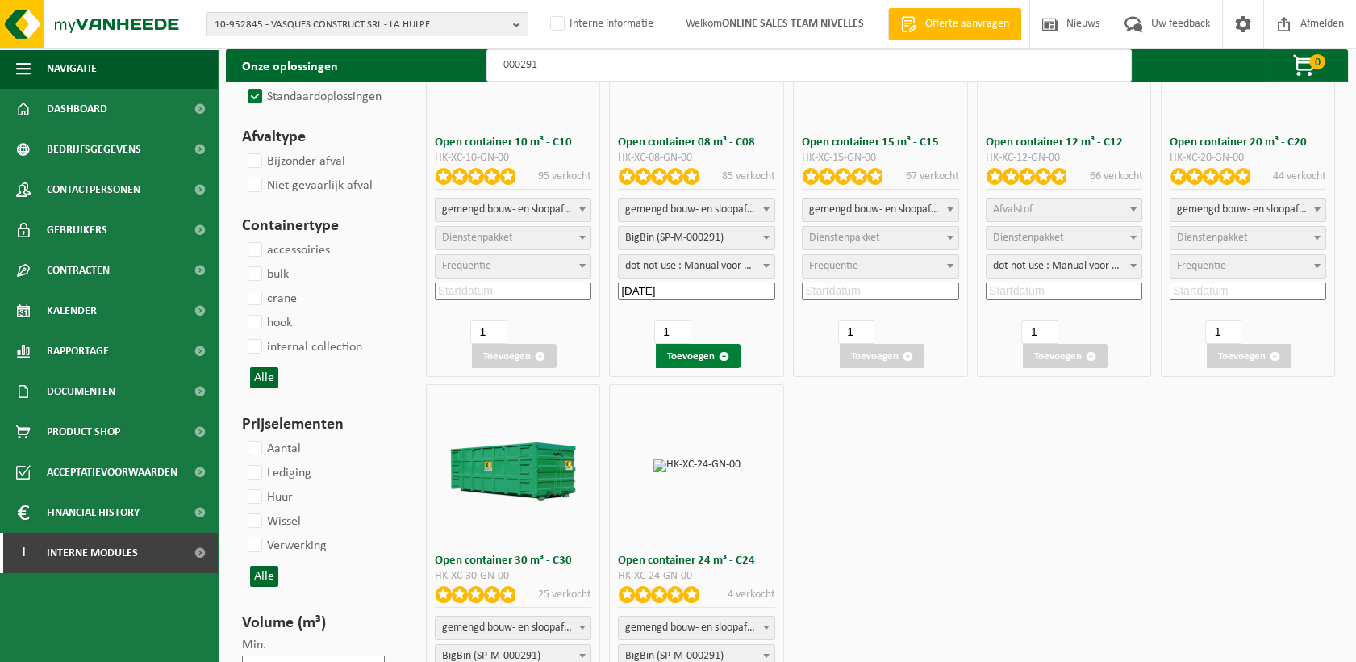
click at [705, 357] on button "Toevoegen" at bounding box center [698, 356] width 85 height 24
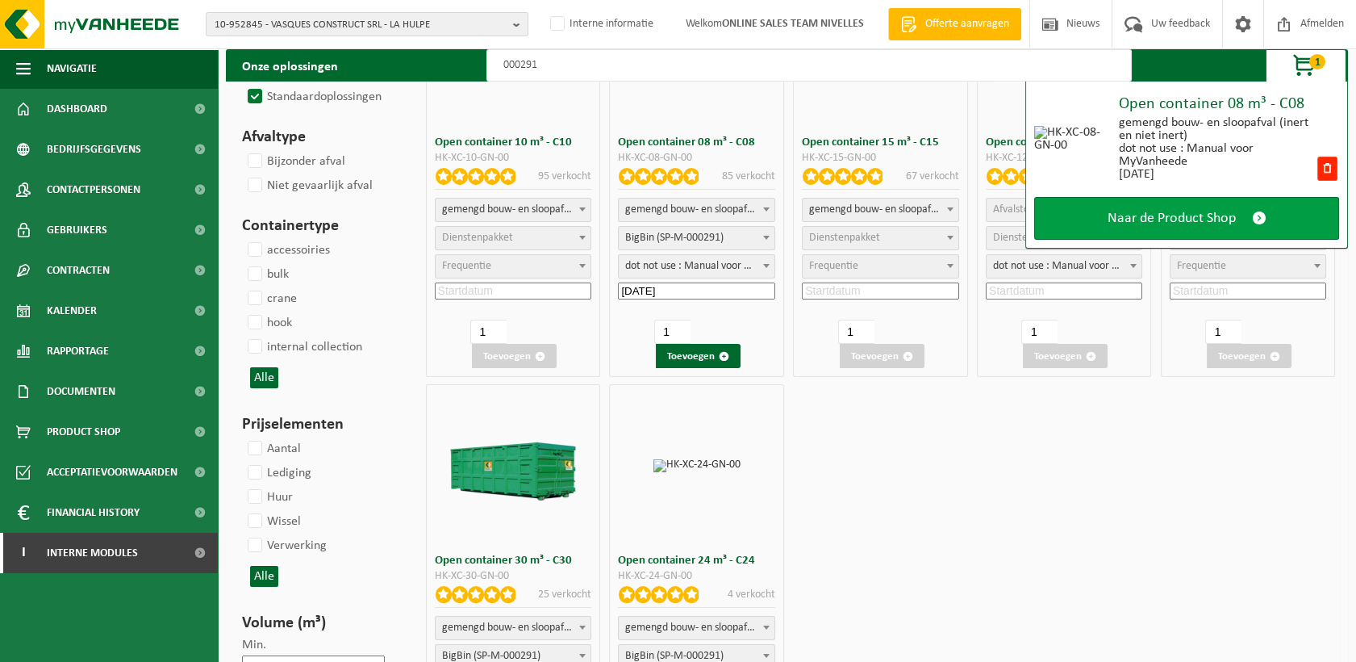
click at [1151, 215] on span "Naar de Product Shop" at bounding box center [1172, 218] width 128 height 17
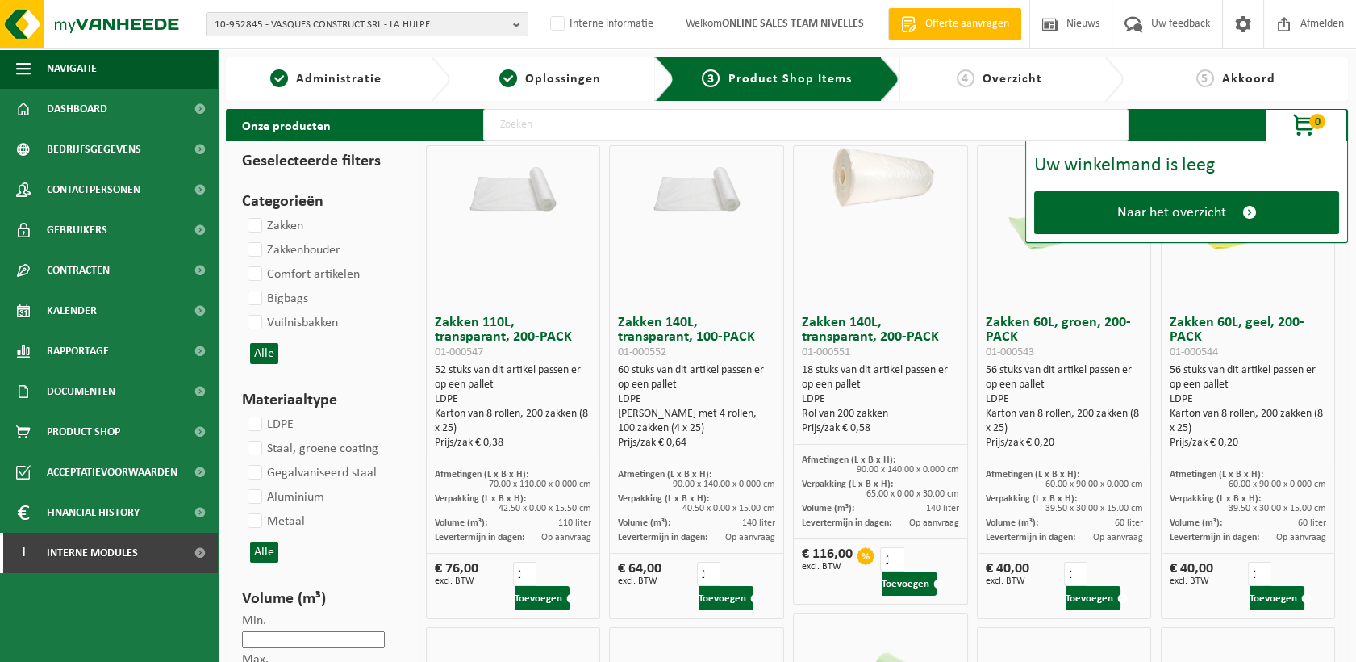
click at [655, 131] on input "text" at bounding box center [806, 125] width 646 height 32
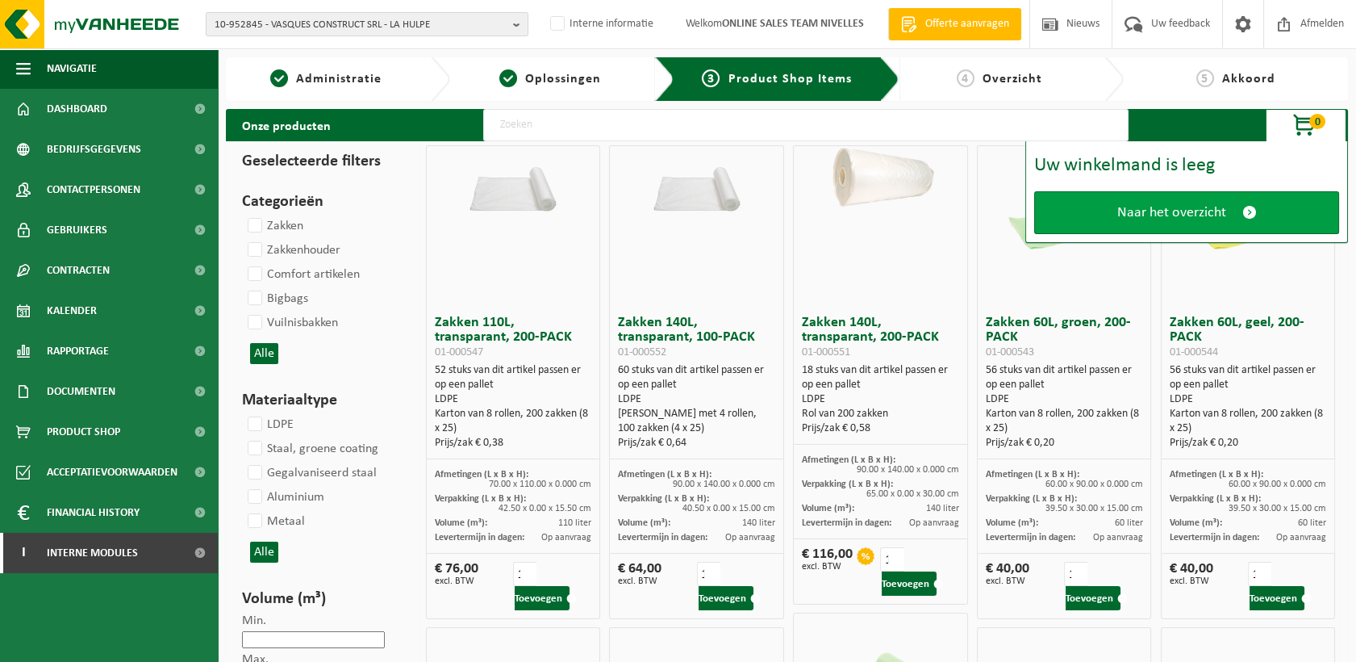
click at [1173, 202] on link "Naar het overzicht" at bounding box center [1186, 212] width 305 height 43
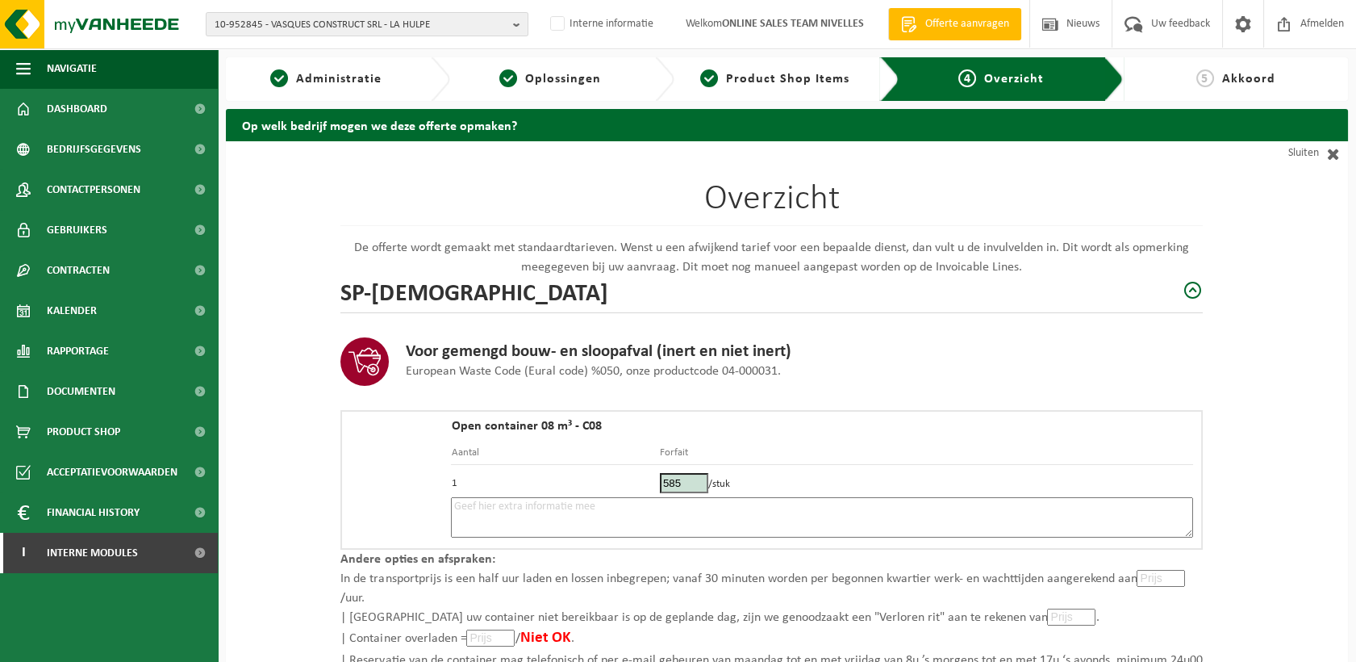
click at [565, 508] on textarea at bounding box center [822, 517] width 742 height 40
type textarea "p"
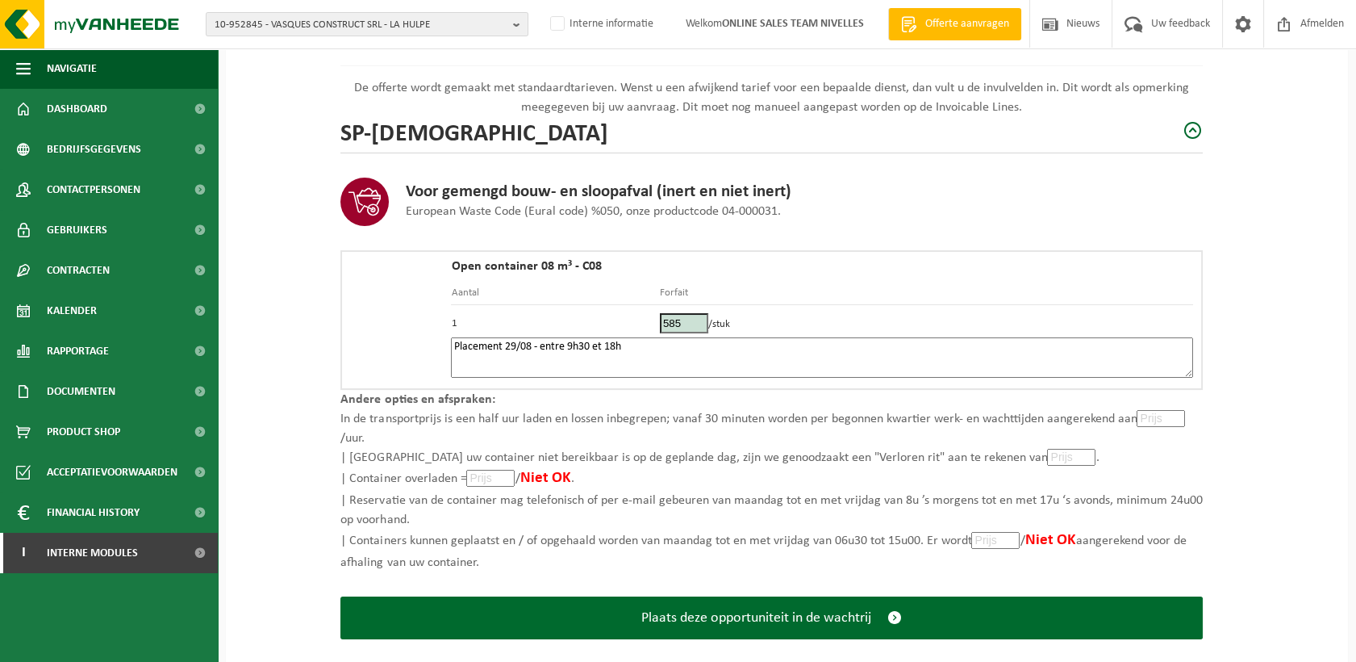
scroll to position [182, 0]
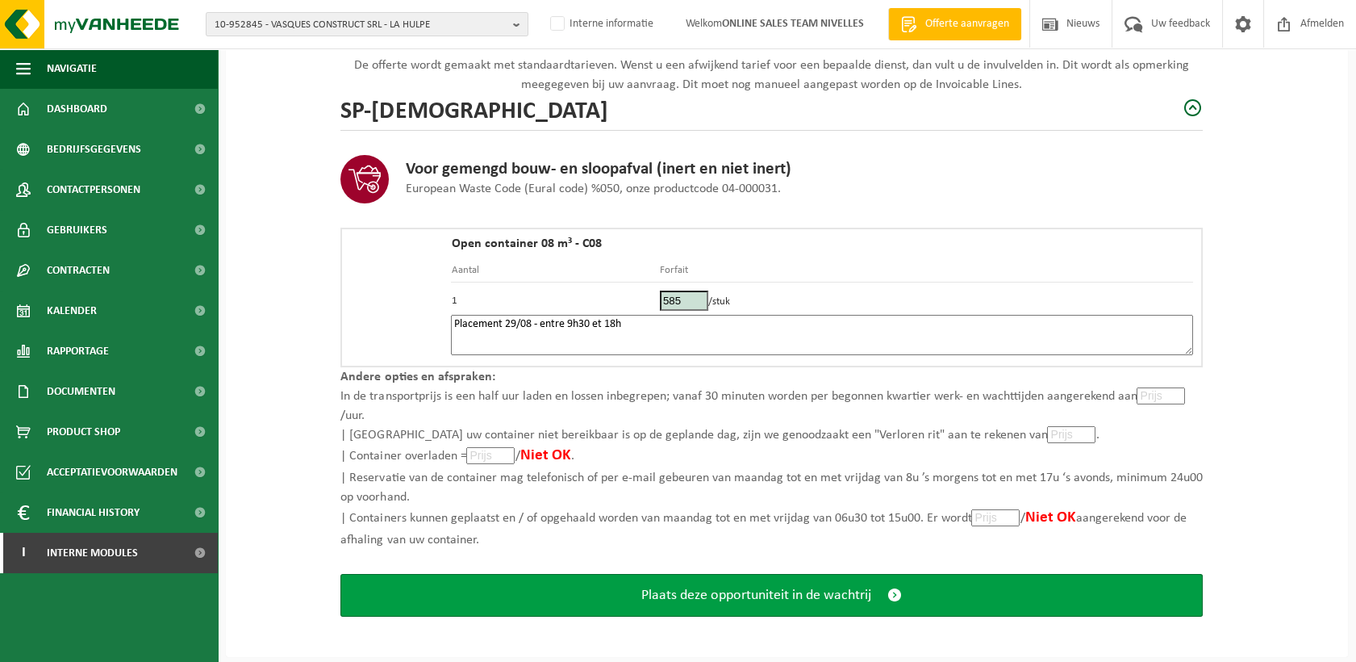
type textarea "Placement 29/08 - entre 9h30 et 18h"
click at [712, 587] on span "Plaats deze opportuniteit in de wachtrij" at bounding box center [756, 595] width 230 height 17
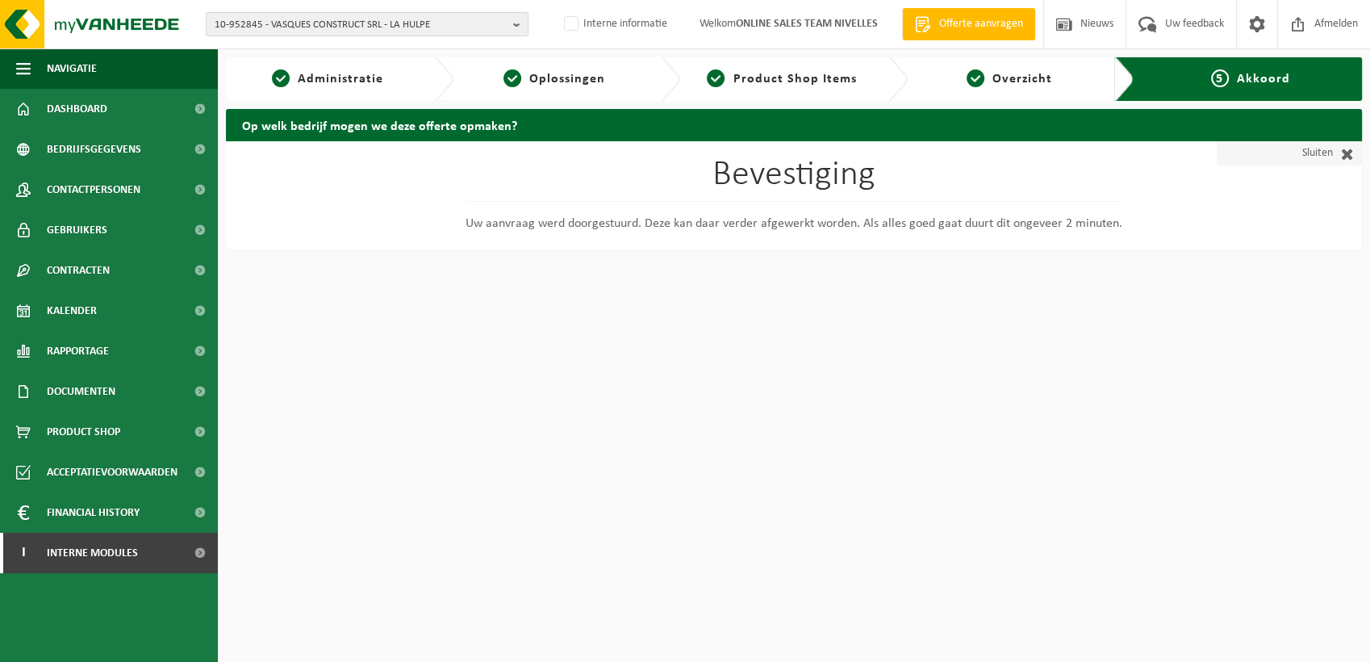
click at [1295, 161] on link "Sluiten" at bounding box center [1289, 153] width 145 height 24
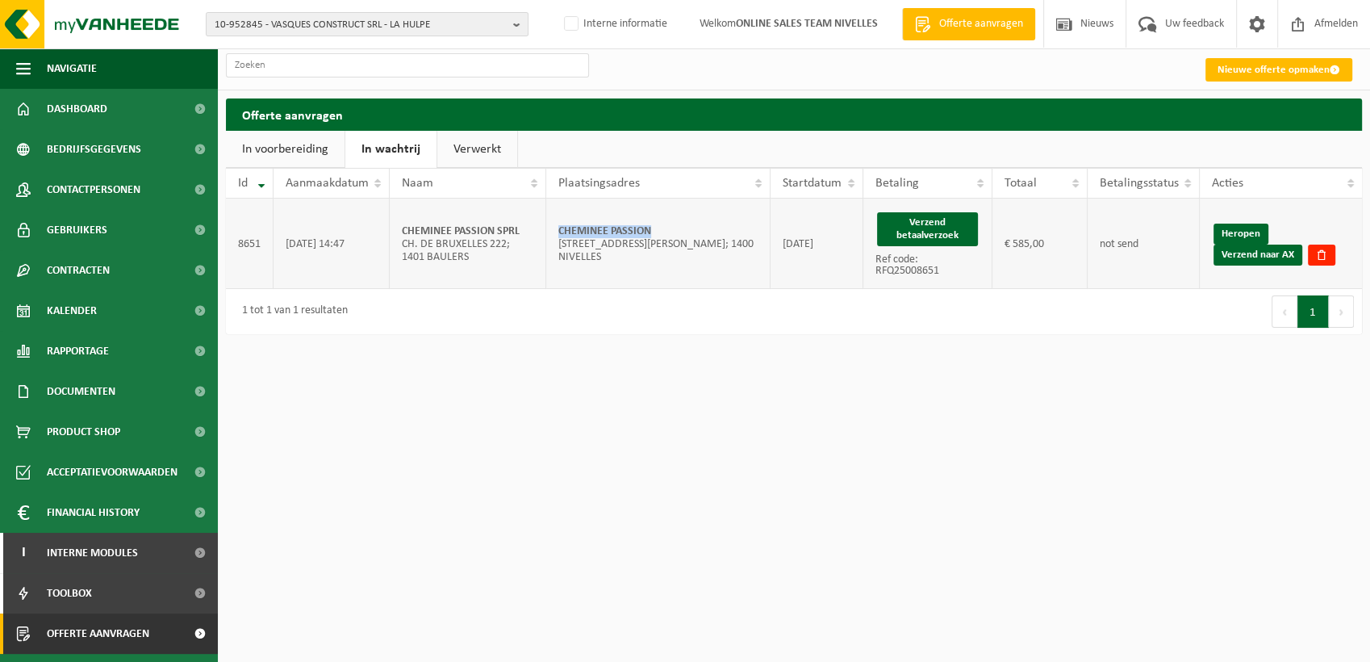
drag, startPoint x: 674, startPoint y: 232, endPoint x: 546, endPoint y: 228, distance: 127.5
click at [546, 228] on td "CHEMINEE PASSION [STREET_ADDRESS][PERSON_NAME]; 1400 NIVELLES" at bounding box center [658, 243] width 225 height 90
copy strong "CHEMINEE PASSION"
drag, startPoint x: 1244, startPoint y: 260, endPoint x: 780, endPoint y: 88, distance: 494.8
click at [1245, 260] on link "Verzend naar AX" at bounding box center [1258, 254] width 89 height 21
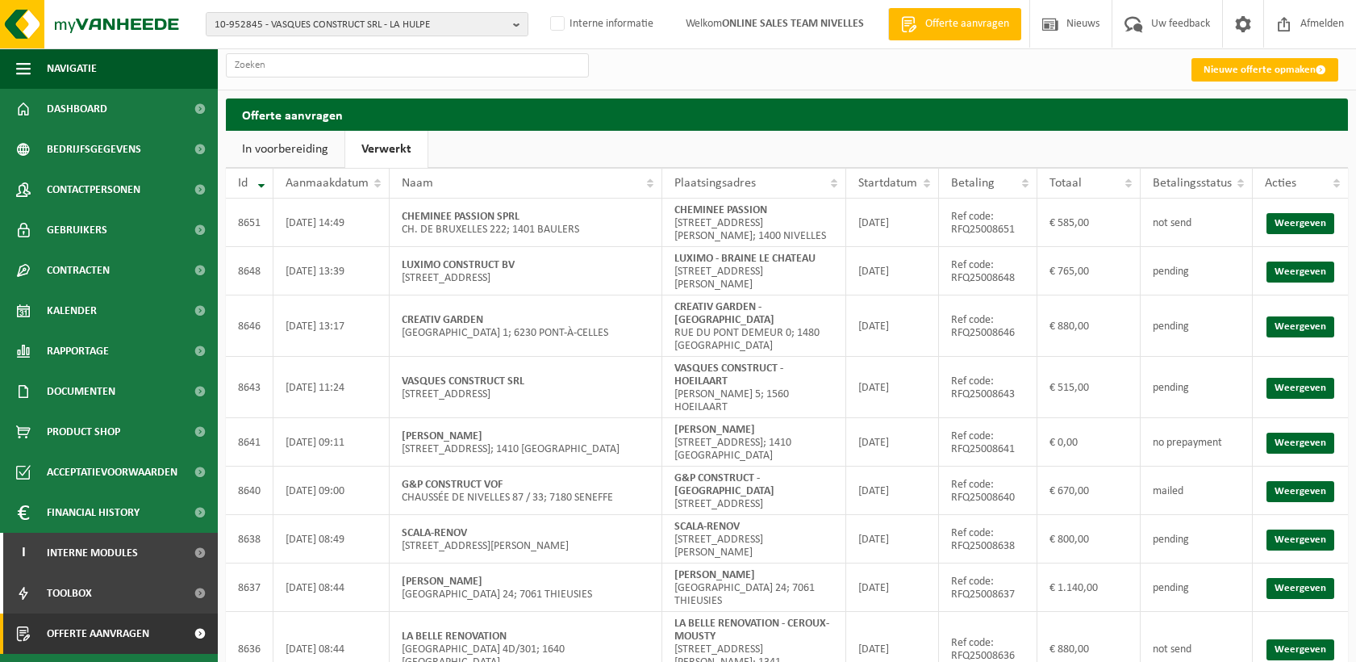
click at [396, 150] on link "Verwerkt" at bounding box center [386, 149] width 82 height 37
